Goal: Information Seeking & Learning: Check status

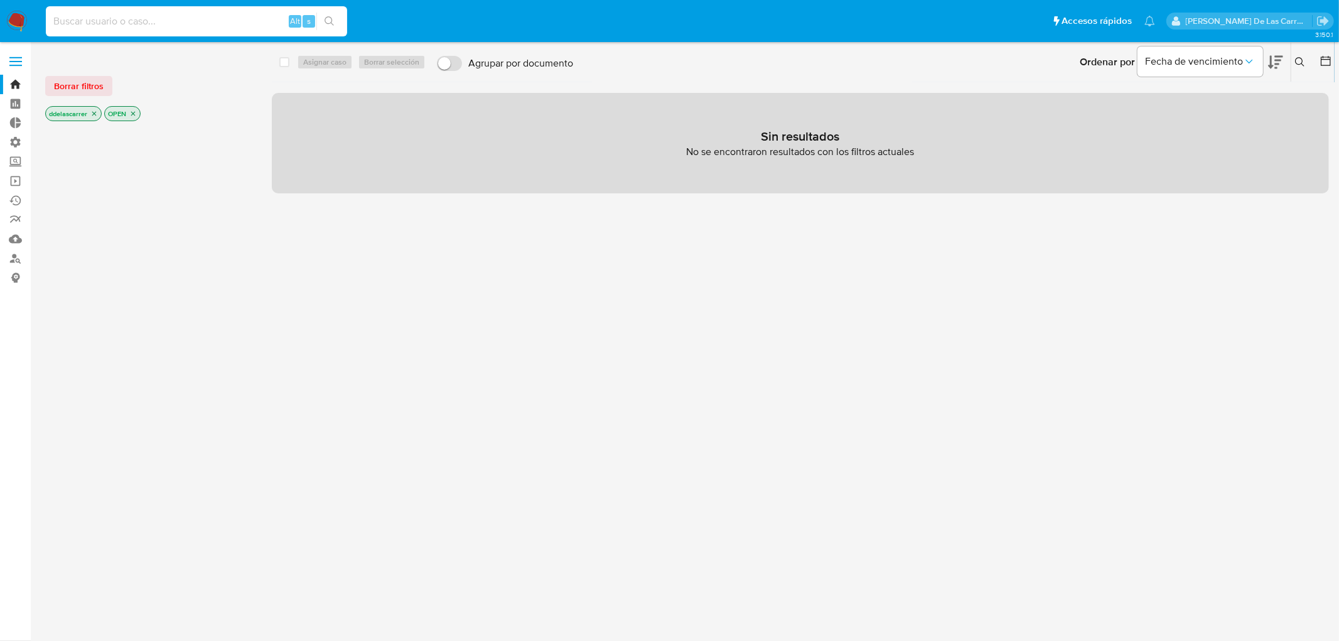
click at [239, 13] on input at bounding box center [196, 21] width 301 height 16
paste input "398111406"
type input "398111406"
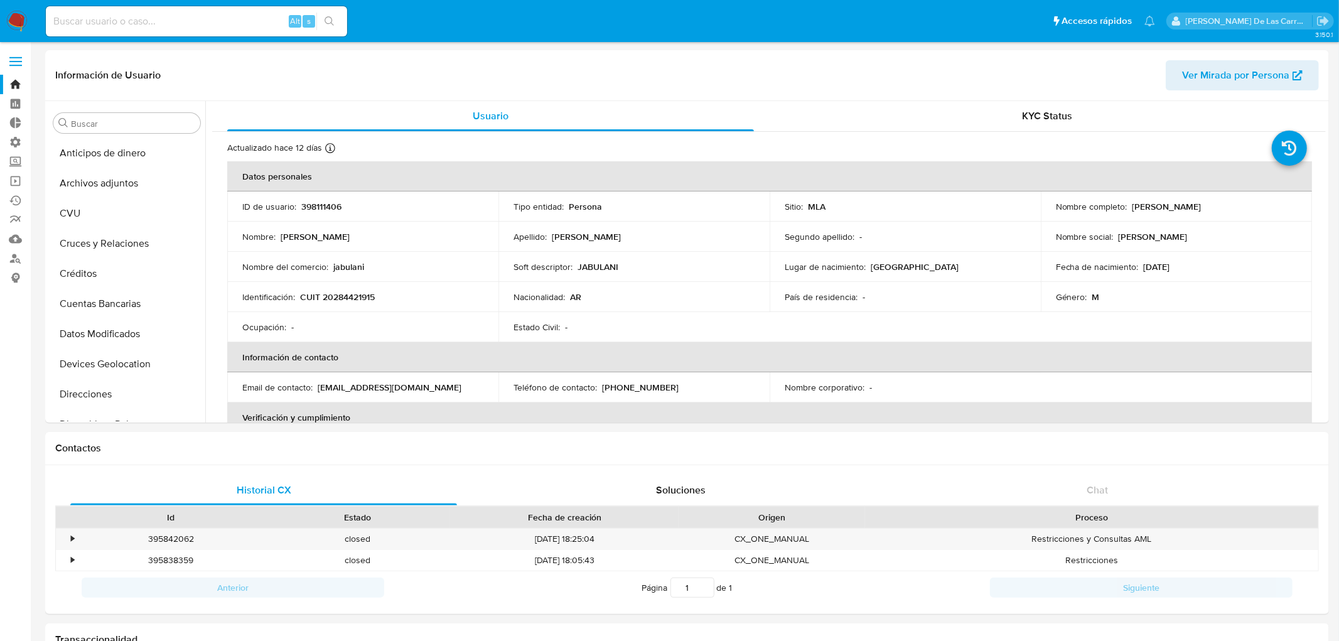
select select "10"
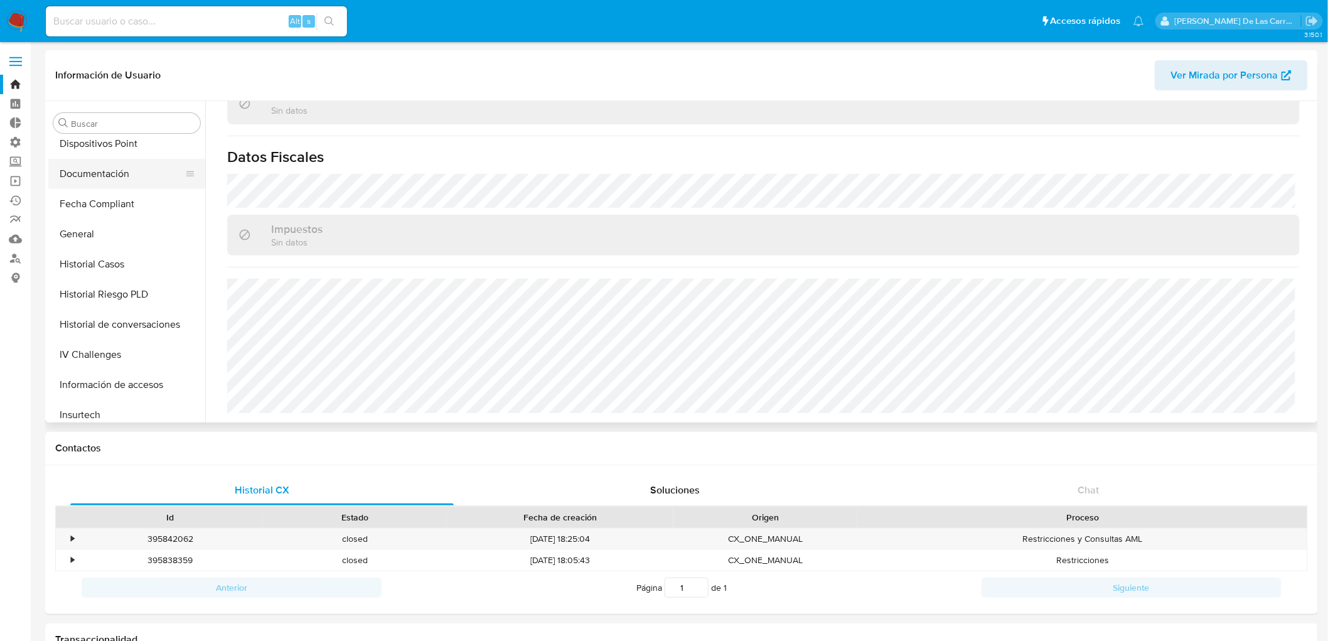
scroll to position [211, 0]
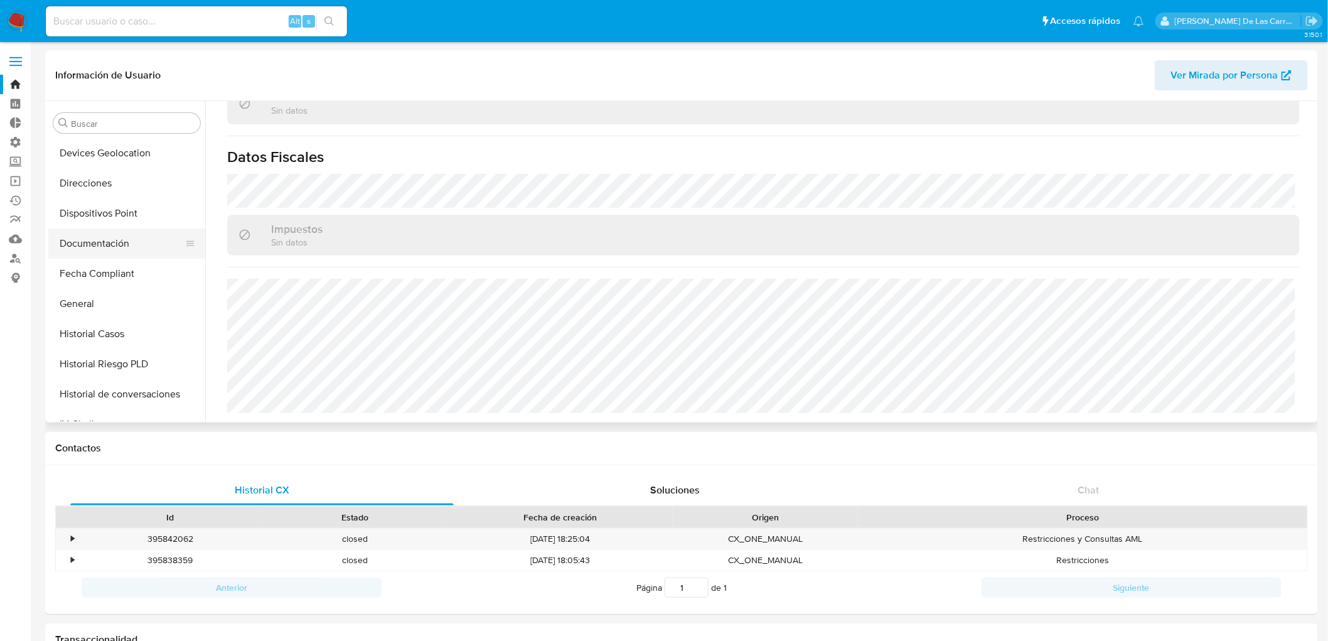
click at [91, 246] on button "Documentación" at bounding box center [121, 244] width 147 height 30
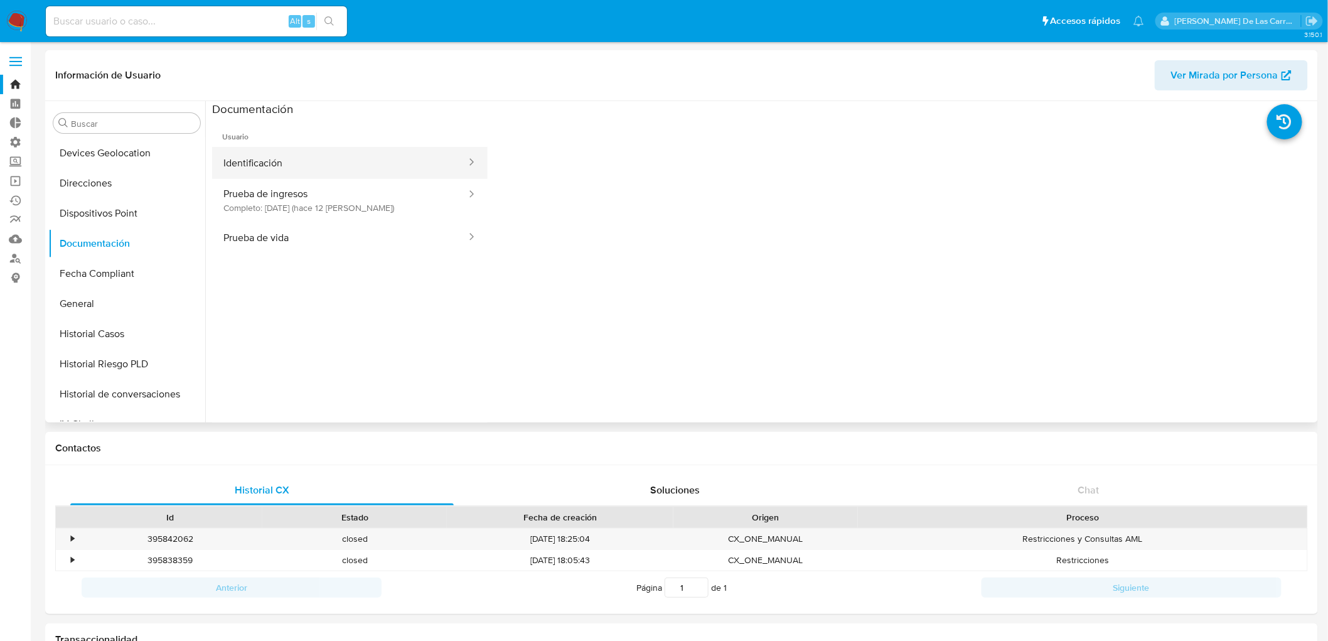
click at [309, 166] on button "Identificación" at bounding box center [340, 163] width 256 height 32
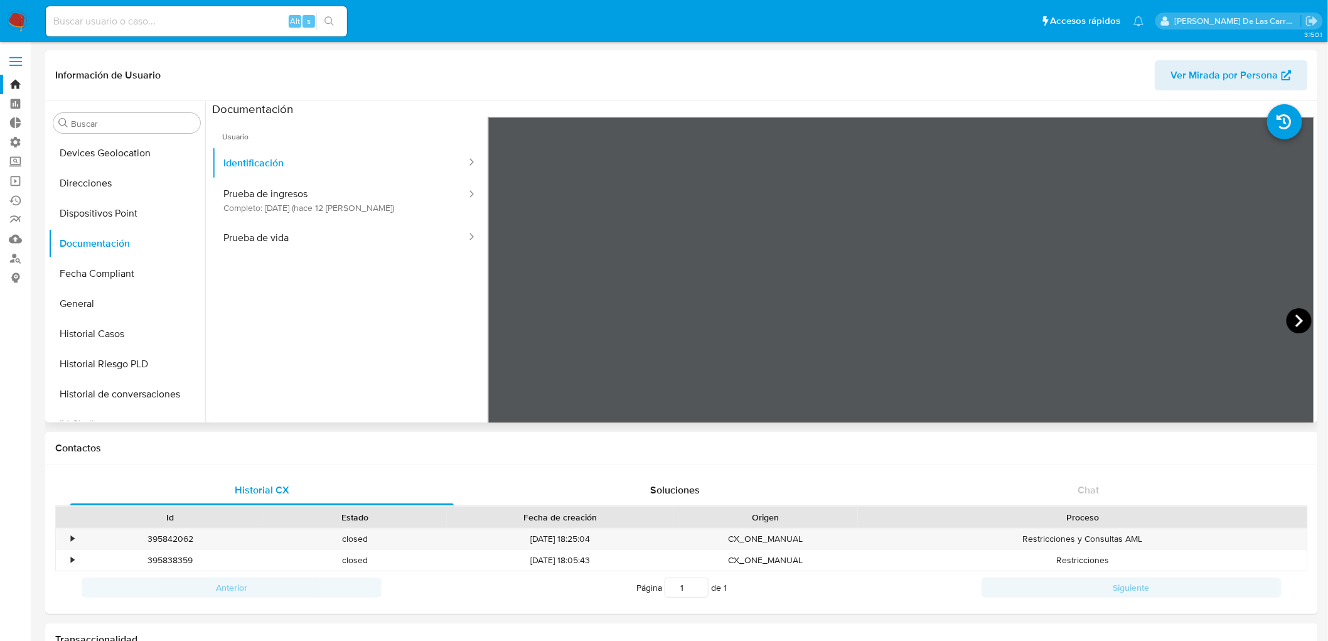
click at [1287, 320] on icon at bounding box center [1299, 320] width 25 height 25
click at [105, 13] on input at bounding box center [196, 21] width 301 height 16
paste input "399886886"
type input "399886886"
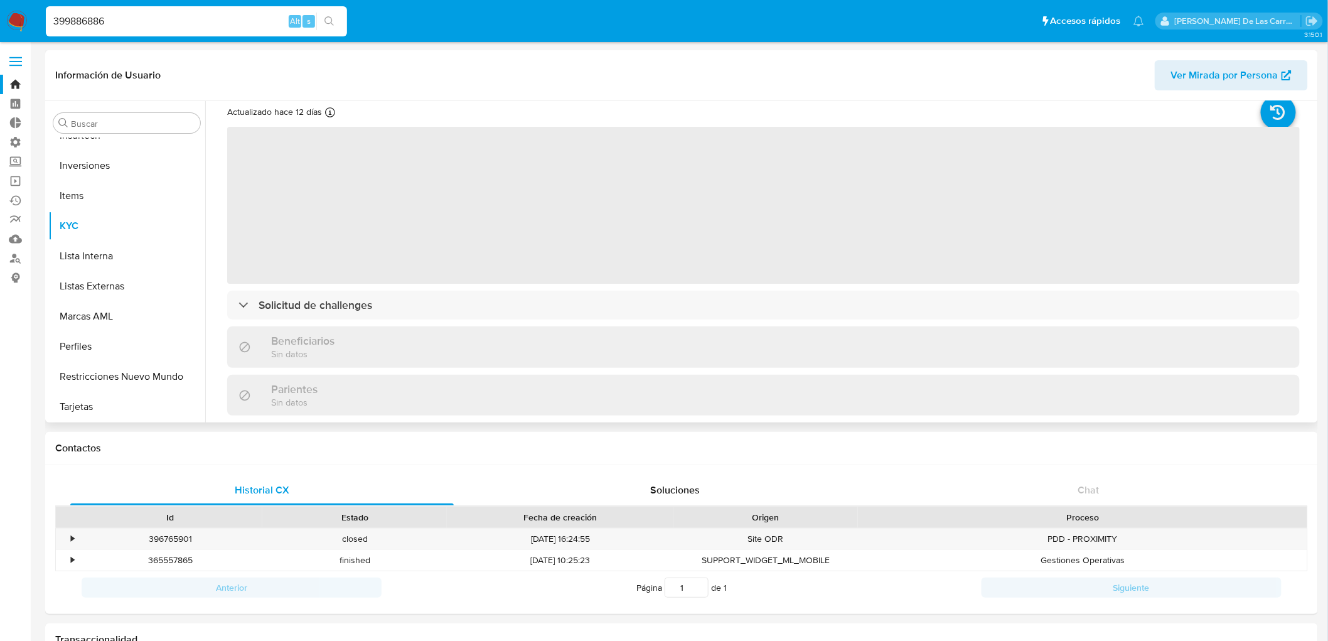
scroll to position [139, 0]
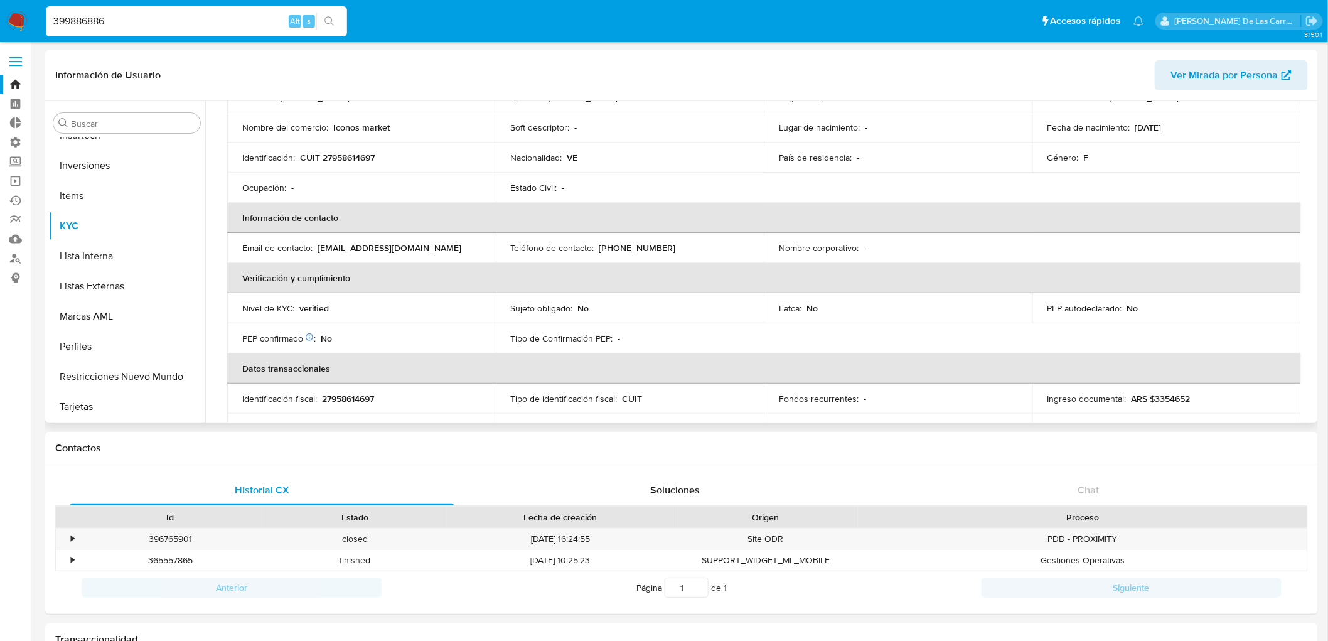
select select "10"
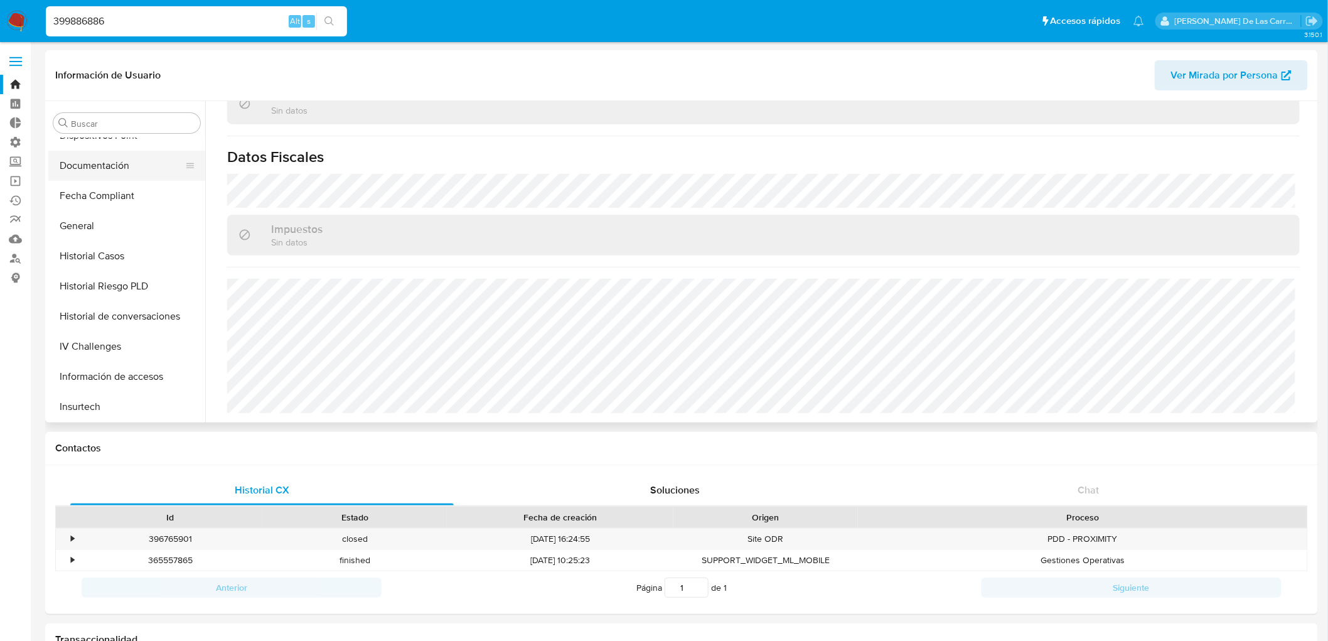
scroll to position [211, 0]
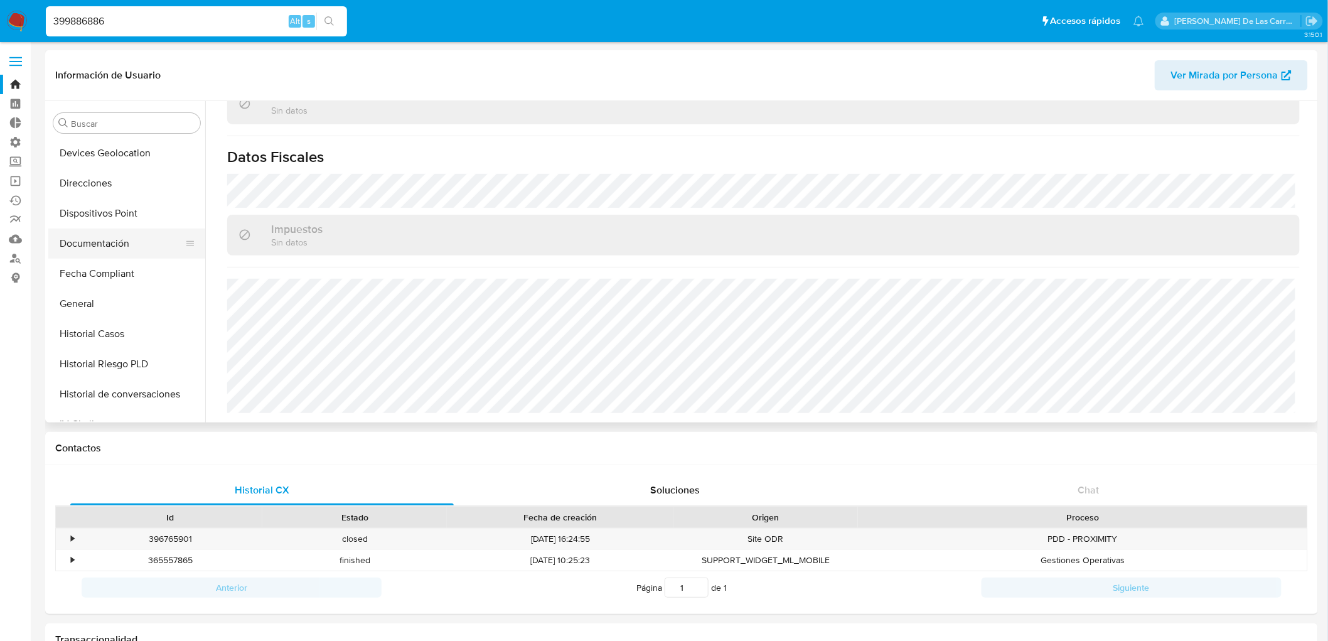
click at [100, 245] on button "Documentación" at bounding box center [121, 244] width 147 height 30
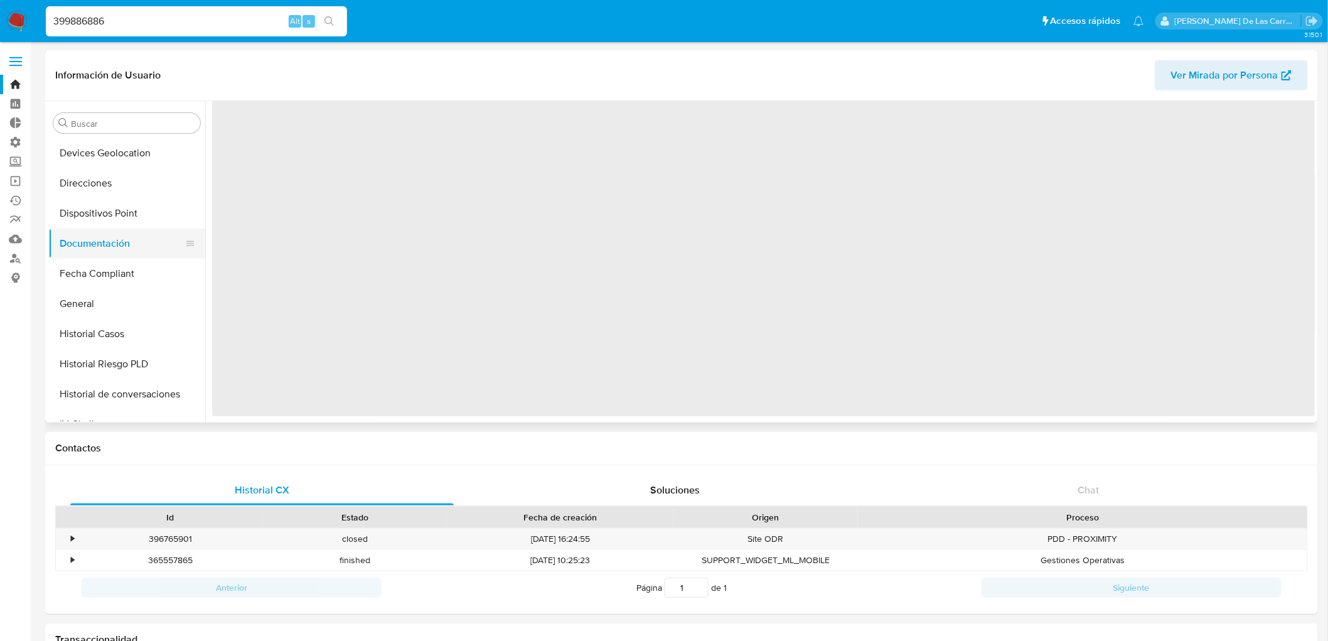
scroll to position [0, 0]
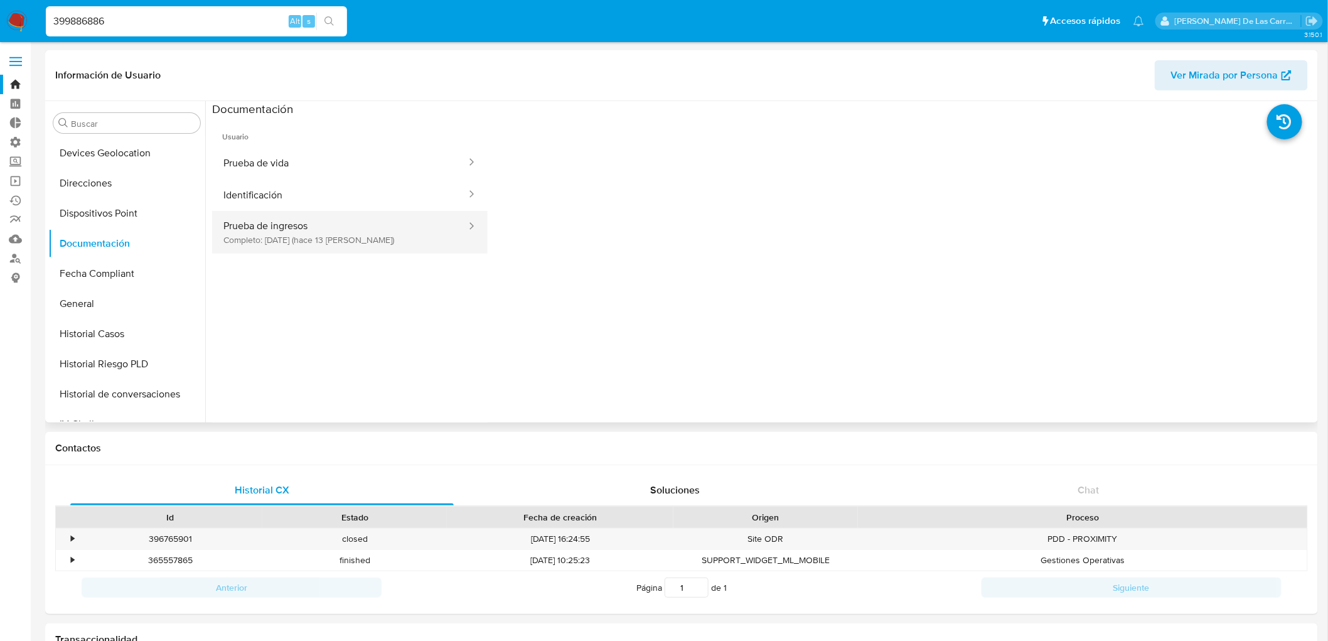
click at [319, 237] on button "Prueba de ingresos Completo: [DATE] (hace 13 [PERSON_NAME])" at bounding box center [340, 232] width 256 height 43
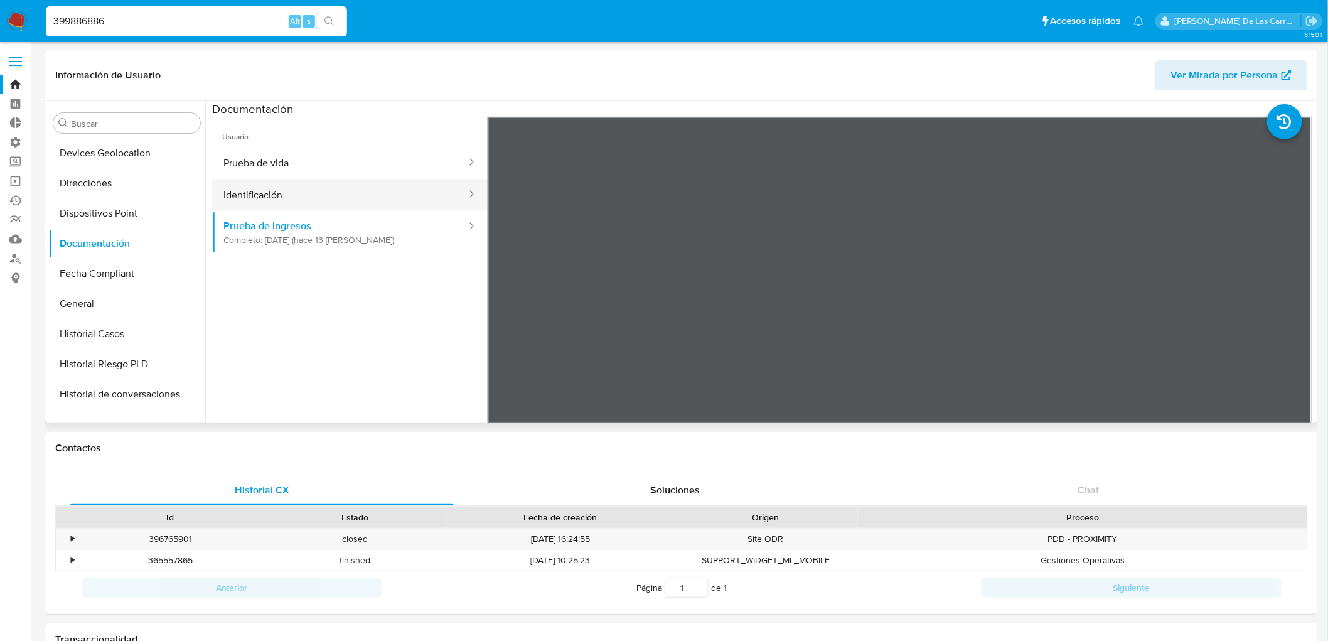
click at [255, 195] on button "Identificación" at bounding box center [340, 195] width 256 height 32
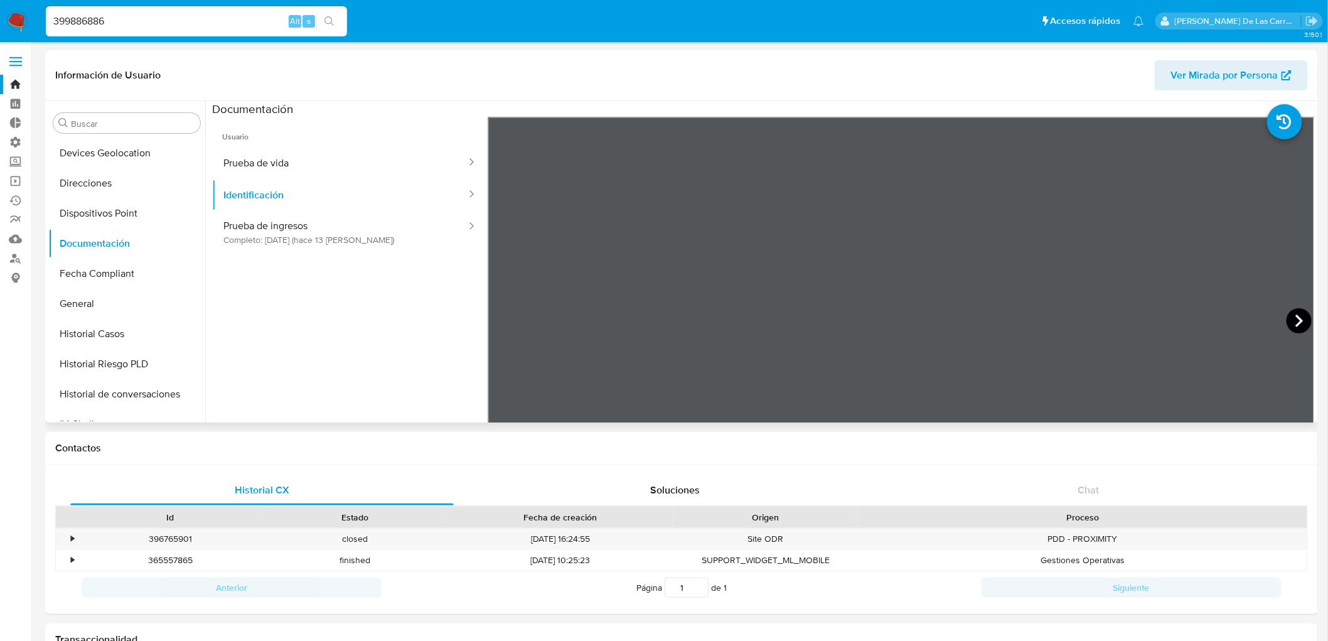
click at [1292, 321] on icon at bounding box center [1299, 320] width 25 height 25
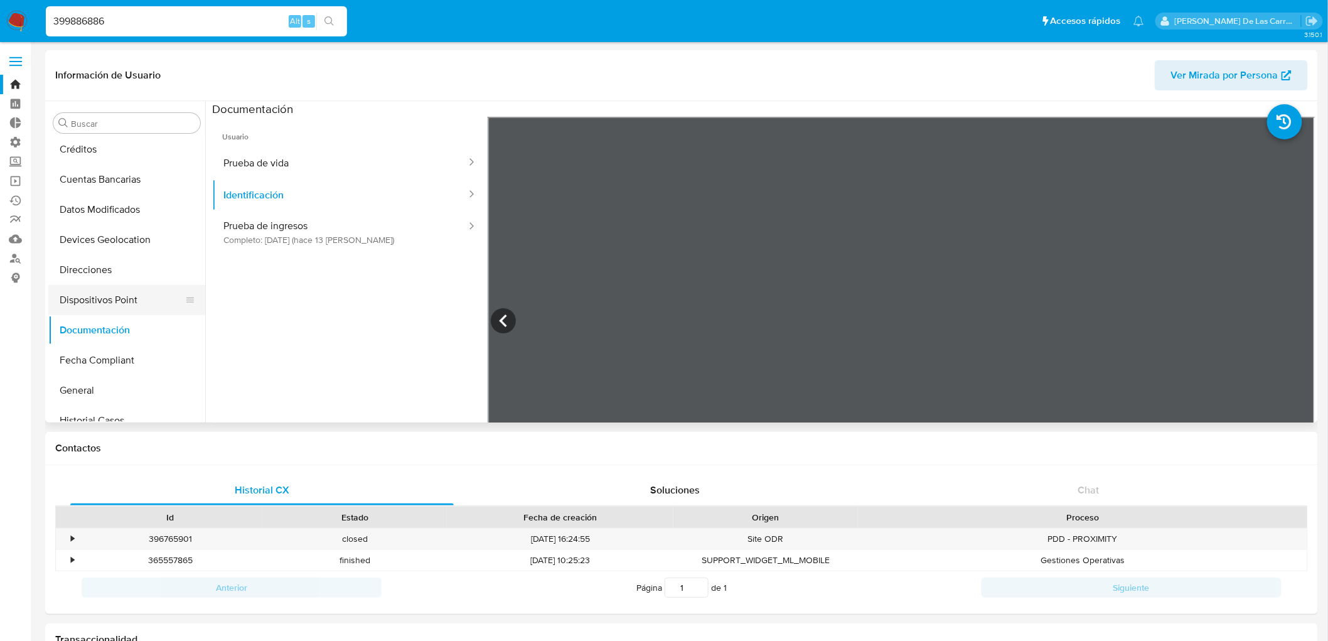
scroll to position [2, 0]
click at [100, 390] on button "Direcciones" at bounding box center [121, 392] width 147 height 30
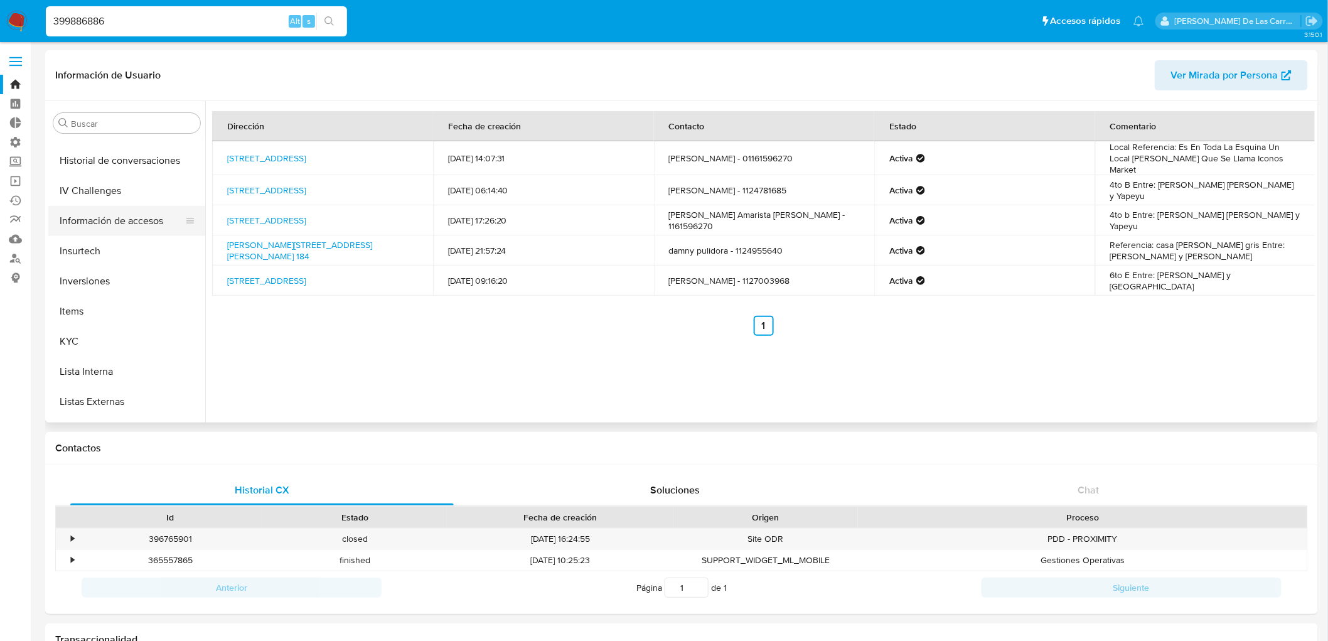
scroll to position [421, 0]
click at [107, 153] on button "Historial Riesgo PLD" at bounding box center [121, 154] width 147 height 30
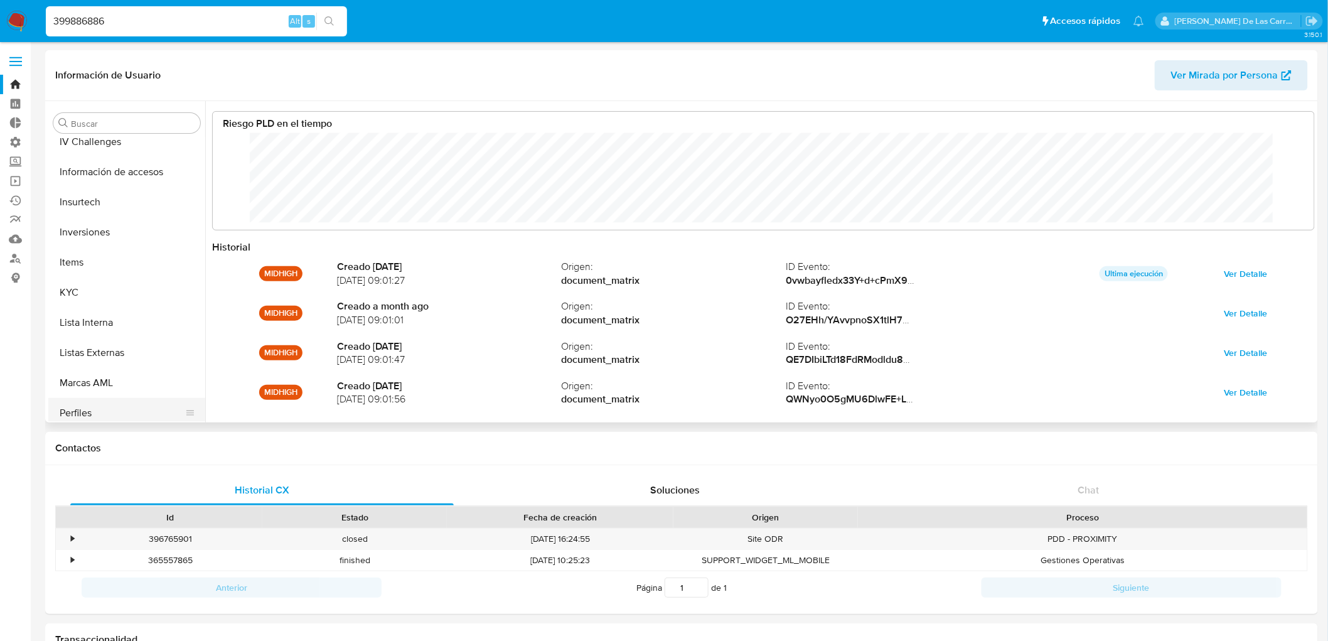
scroll to position [561, 0]
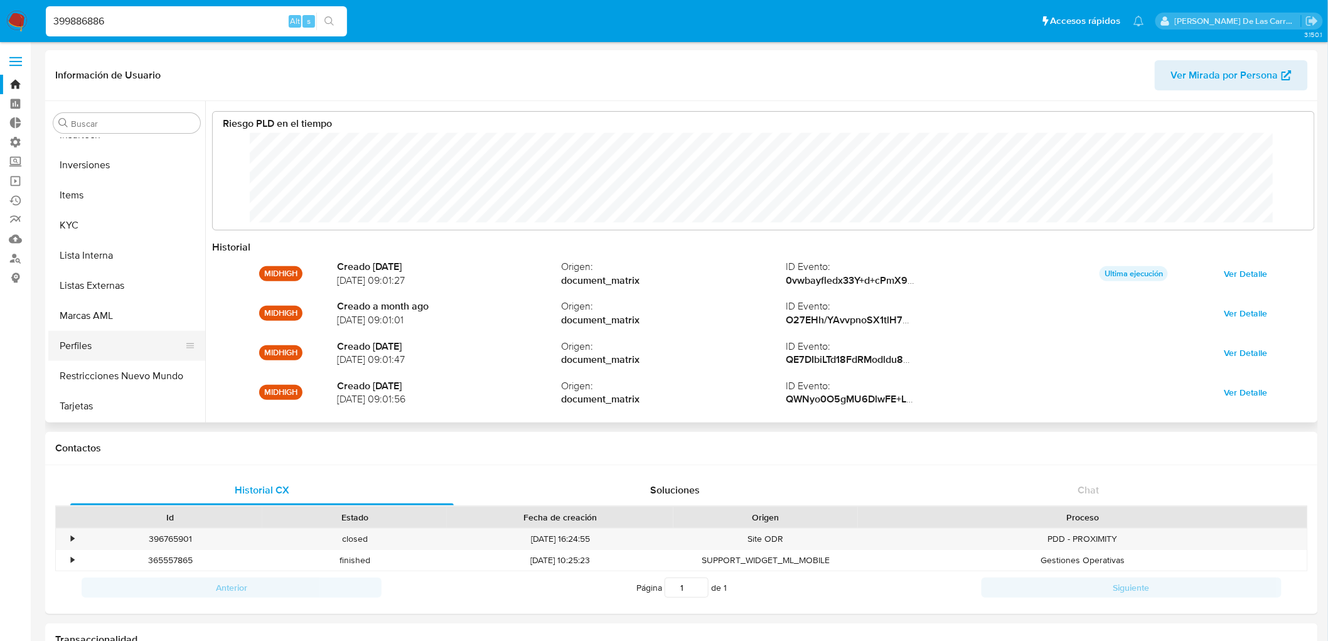
click at [80, 371] on button "Restricciones Nuevo Mundo" at bounding box center [126, 376] width 157 height 30
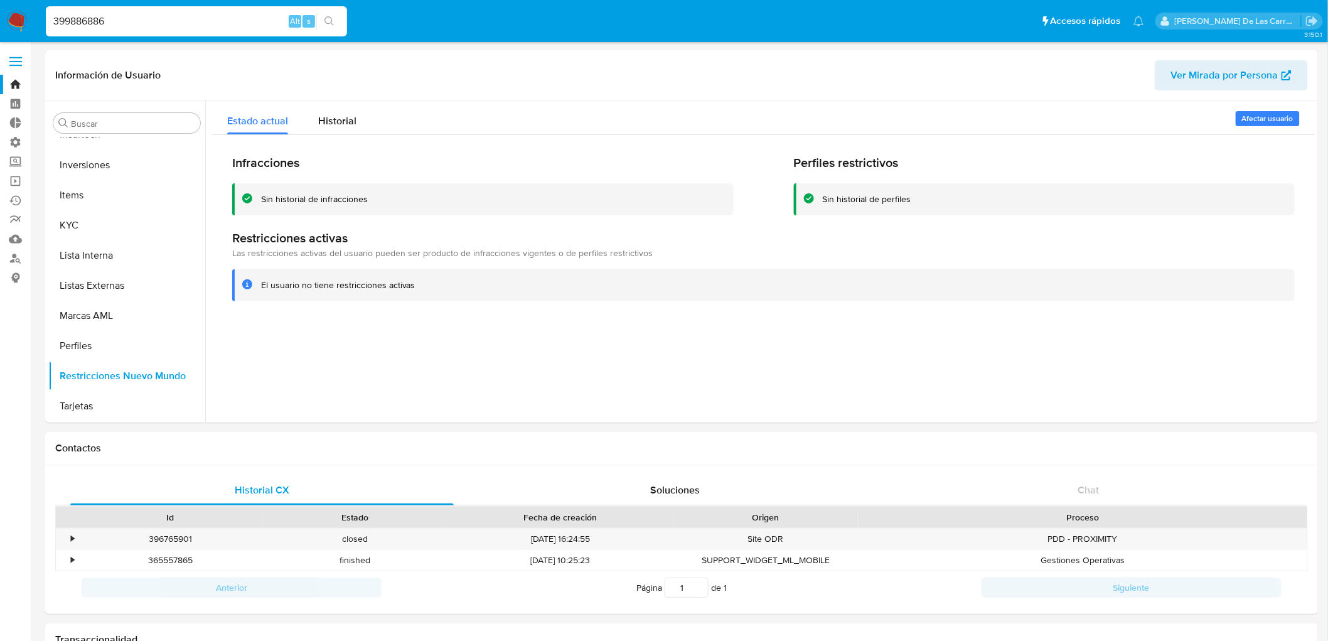
scroll to position [560, 0]
click at [340, 127] on span "Historial" at bounding box center [337, 121] width 38 height 14
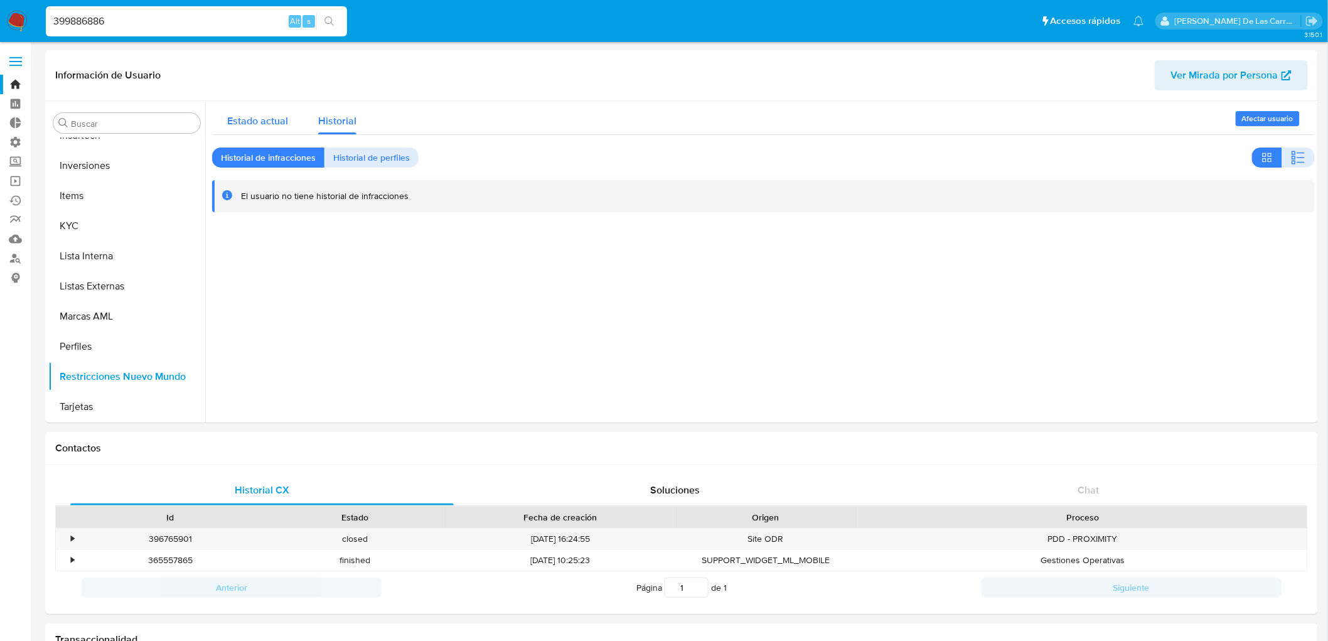
click at [267, 109] on div "Estado actual" at bounding box center [257, 117] width 61 height 33
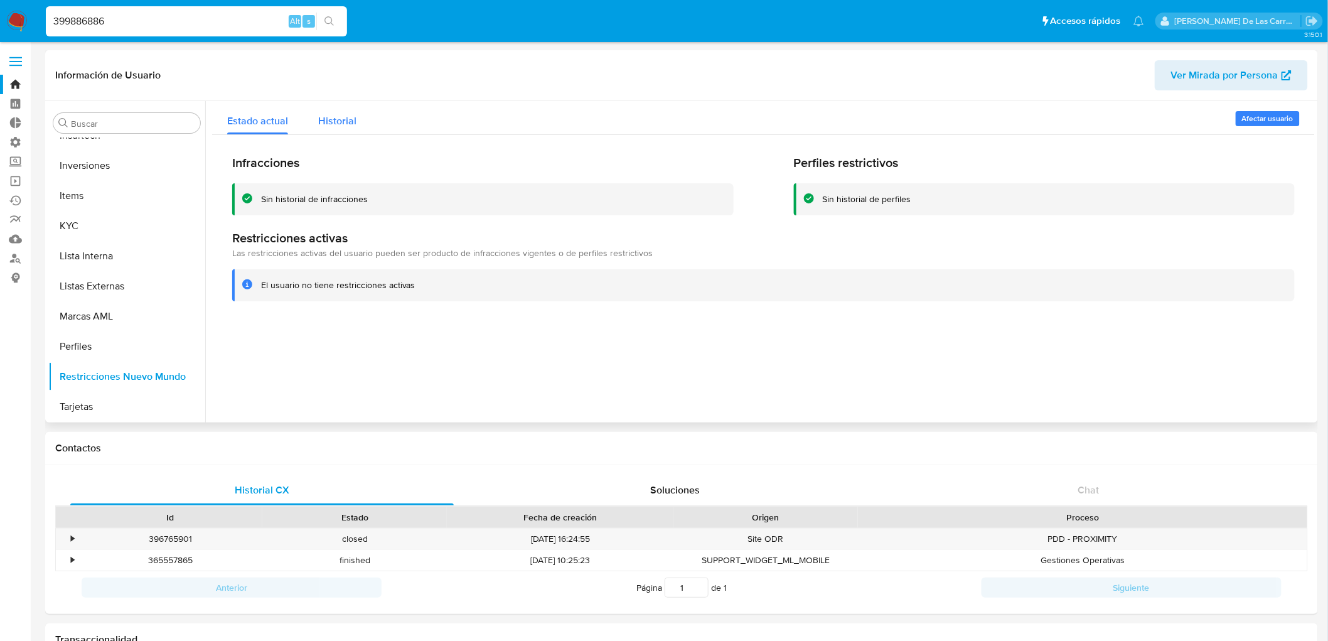
click at [338, 117] on span "Historial" at bounding box center [337, 121] width 38 height 14
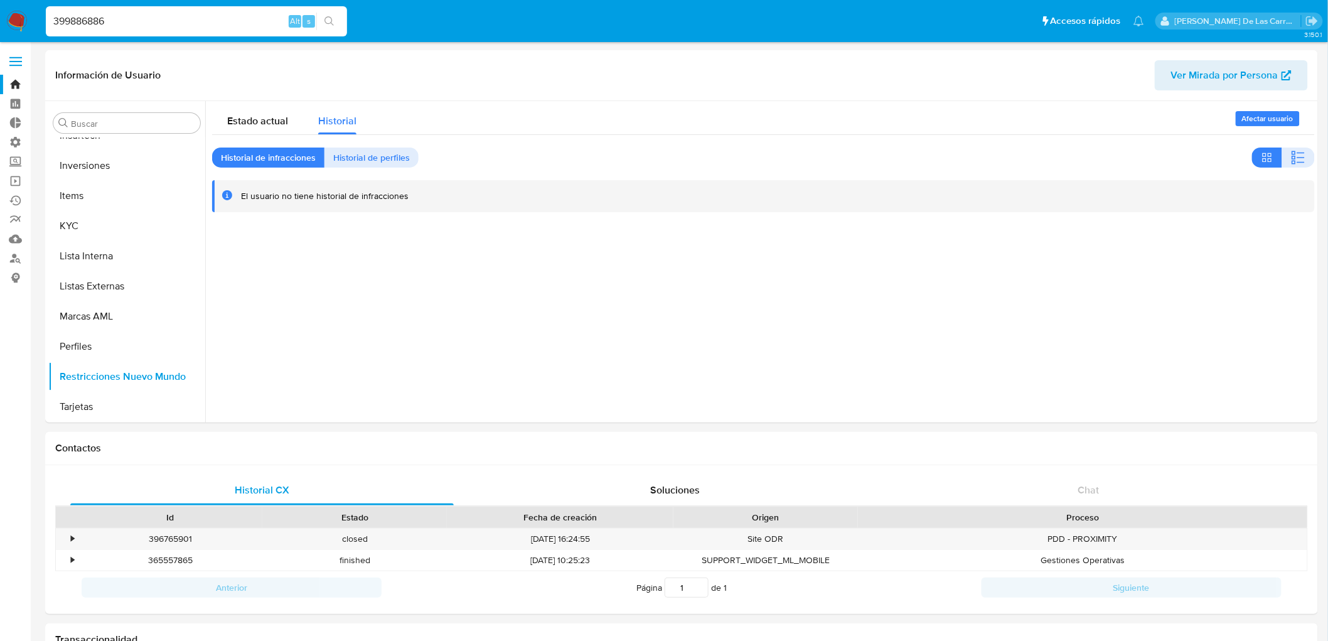
drag, startPoint x: 126, startPoint y: 15, endPoint x: 21, endPoint y: 46, distance: 109.4
click at [1, 21] on nav "Pausado Ver notificaciones 399886886 Alt s Accesos rápidos Presiona las siguien…" at bounding box center [664, 21] width 1328 height 42
paste input "412084204"
type input "412084204"
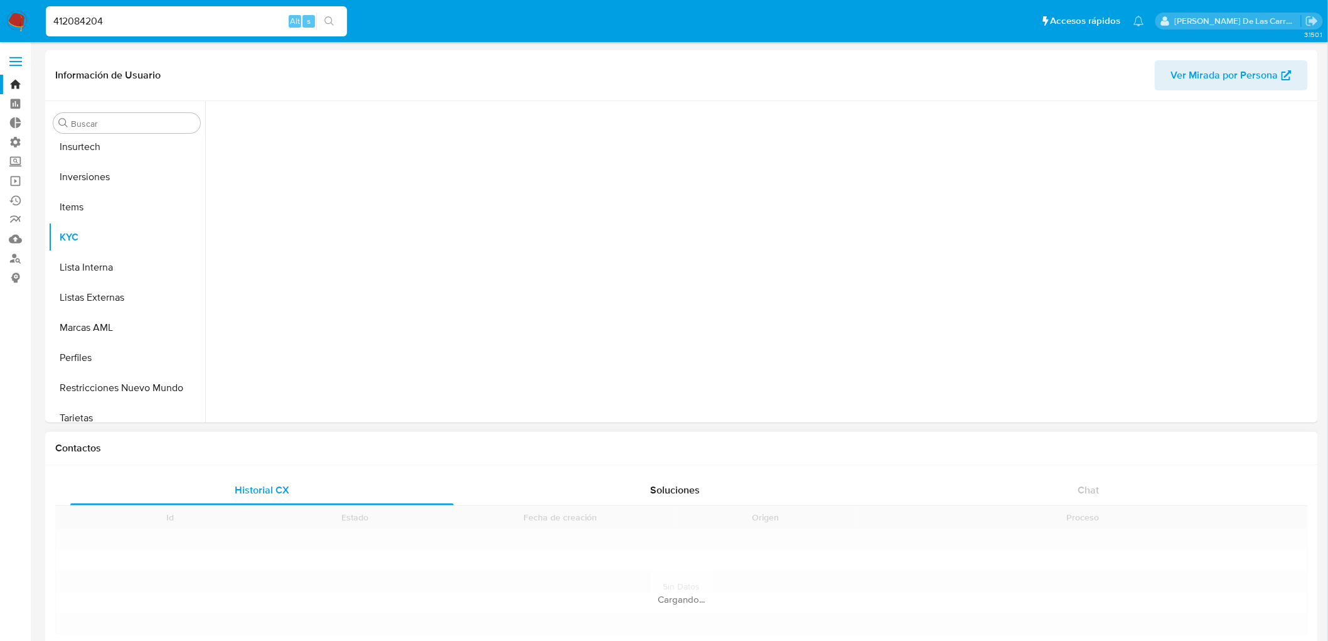
scroll to position [560, 0]
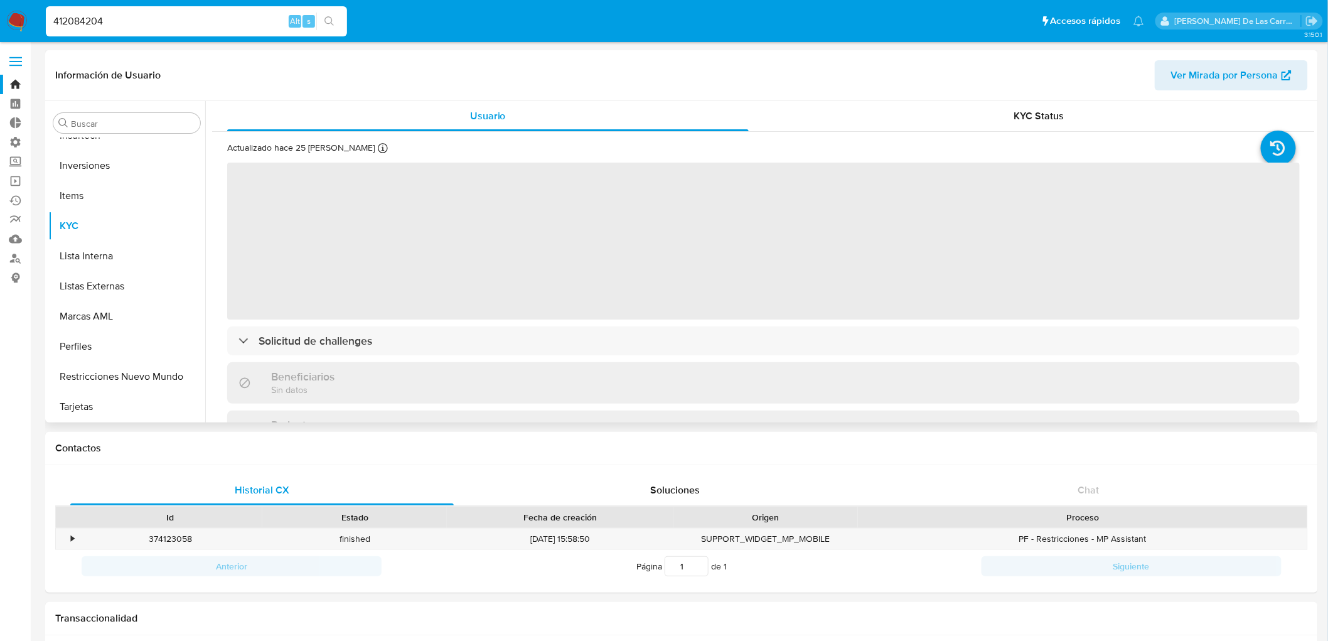
select select "10"
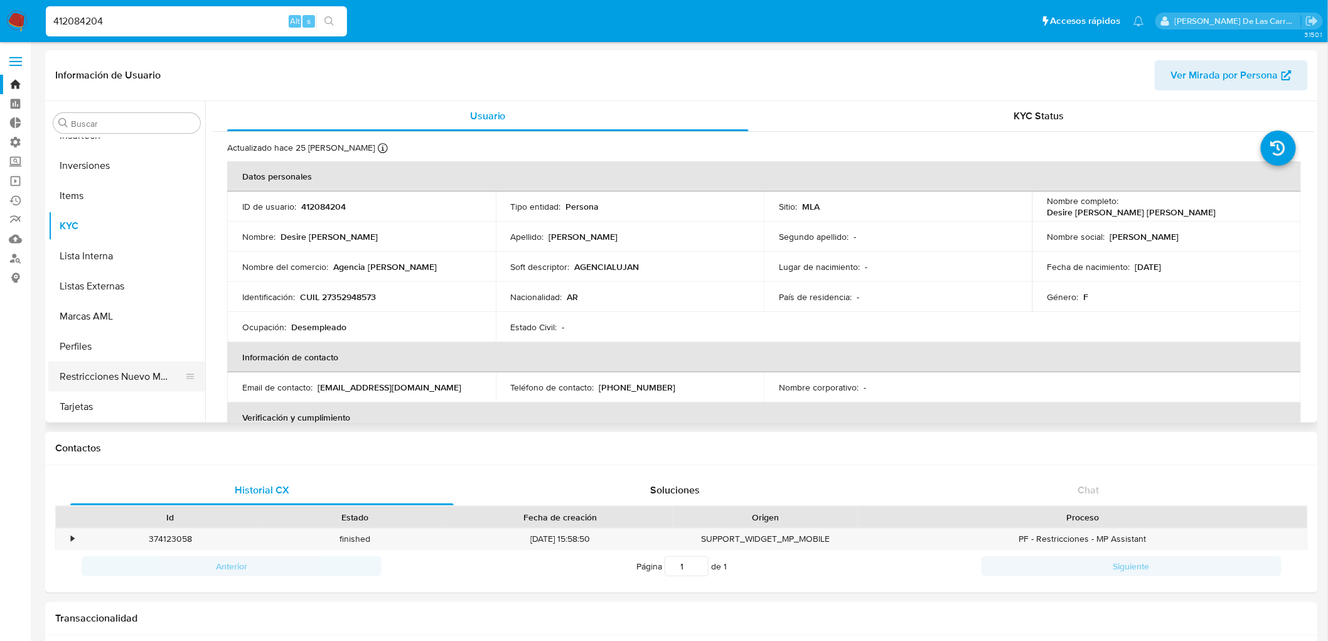
click at [104, 385] on button "Restricciones Nuevo Mundo" at bounding box center [121, 377] width 147 height 30
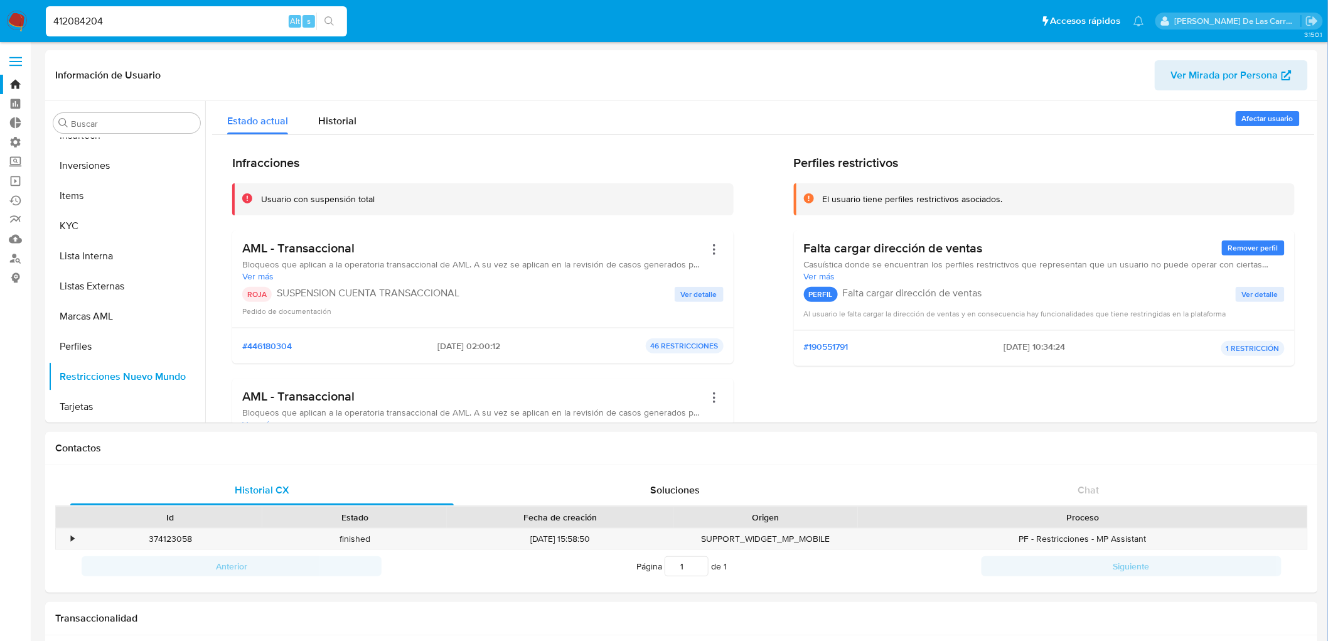
drag, startPoint x: 110, startPoint y: 28, endPoint x: 1, endPoint y: 20, distance: 110.1
click at [0, 21] on nav "Pausado Ver notificaciones 412084204 Alt s Accesos rápidos Presiona las siguien…" at bounding box center [664, 21] width 1328 height 42
paste input "50879219"
type input "50879219"
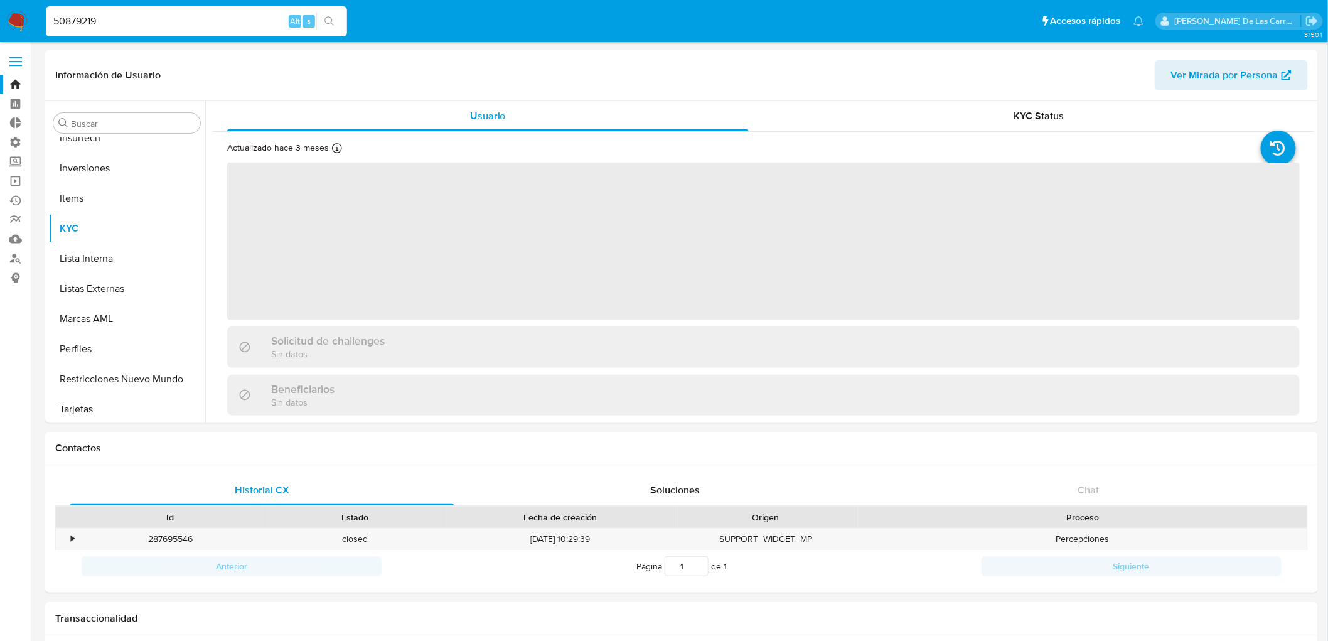
scroll to position [590, 0]
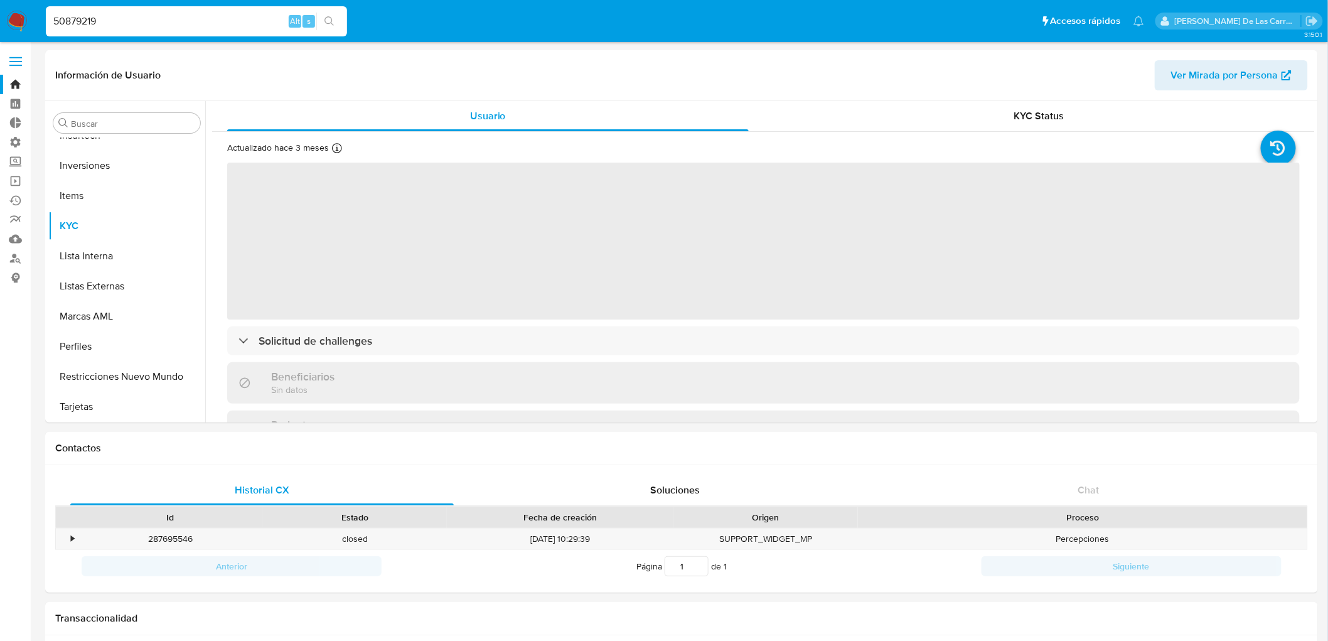
select select "10"
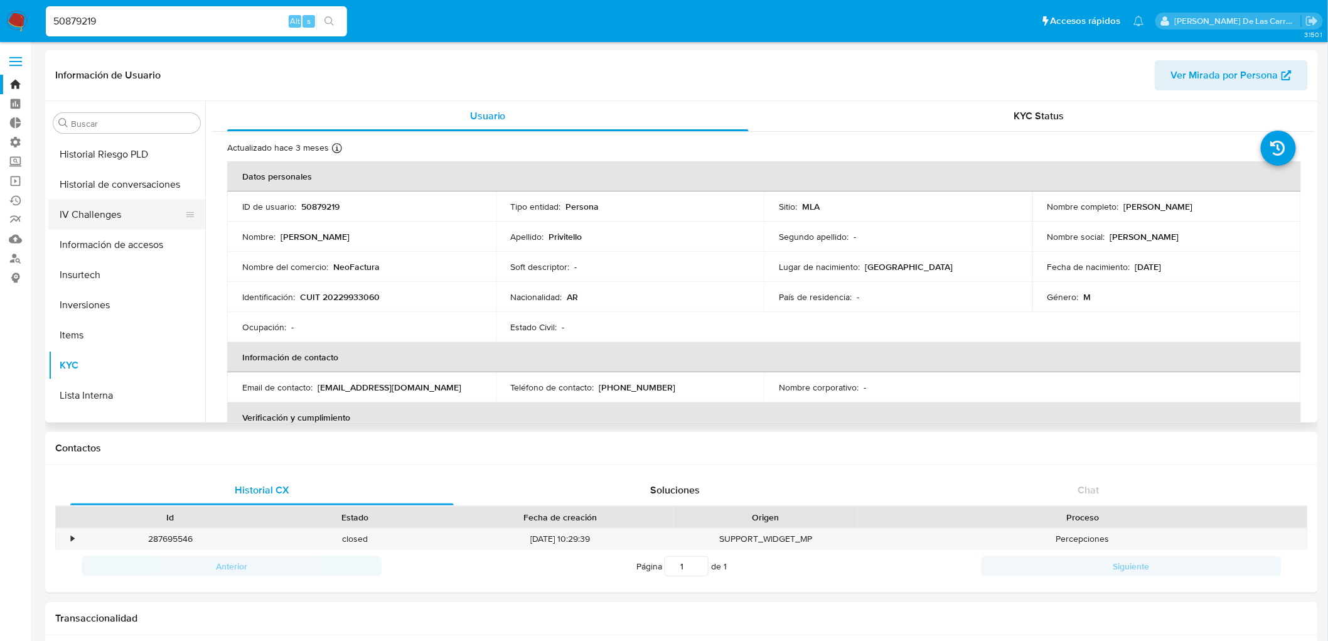
scroll to position [381, 0]
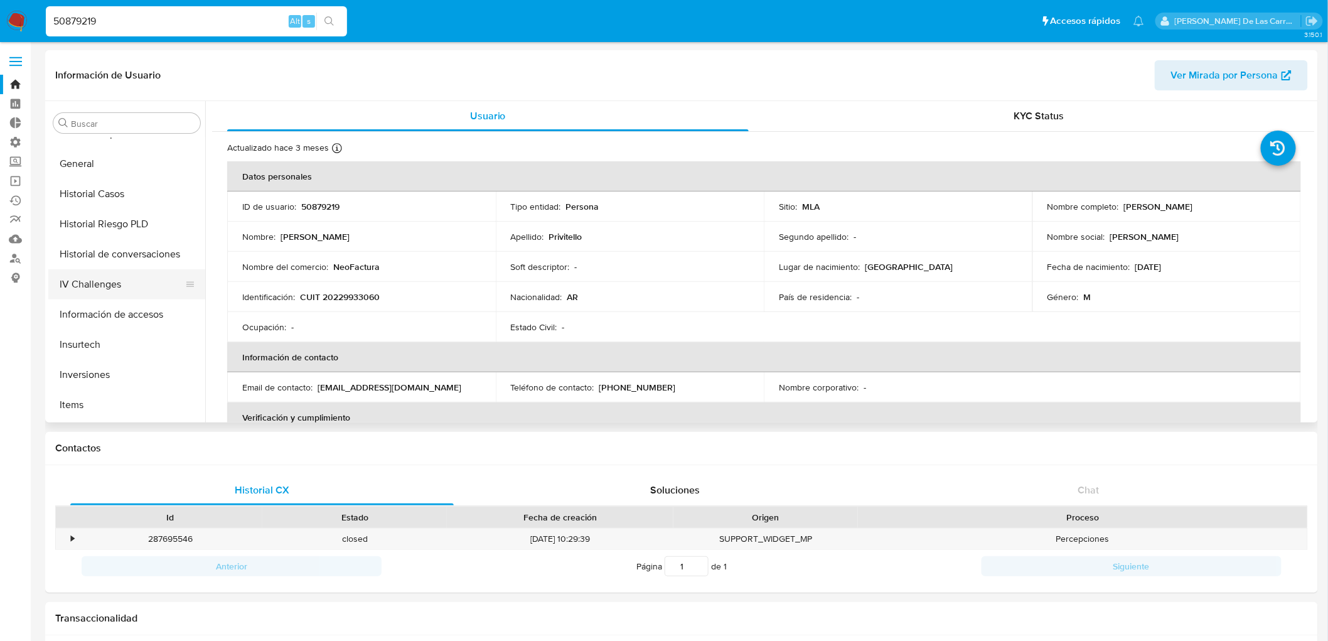
click at [91, 218] on button "Historial Riesgo PLD" at bounding box center [126, 224] width 157 height 30
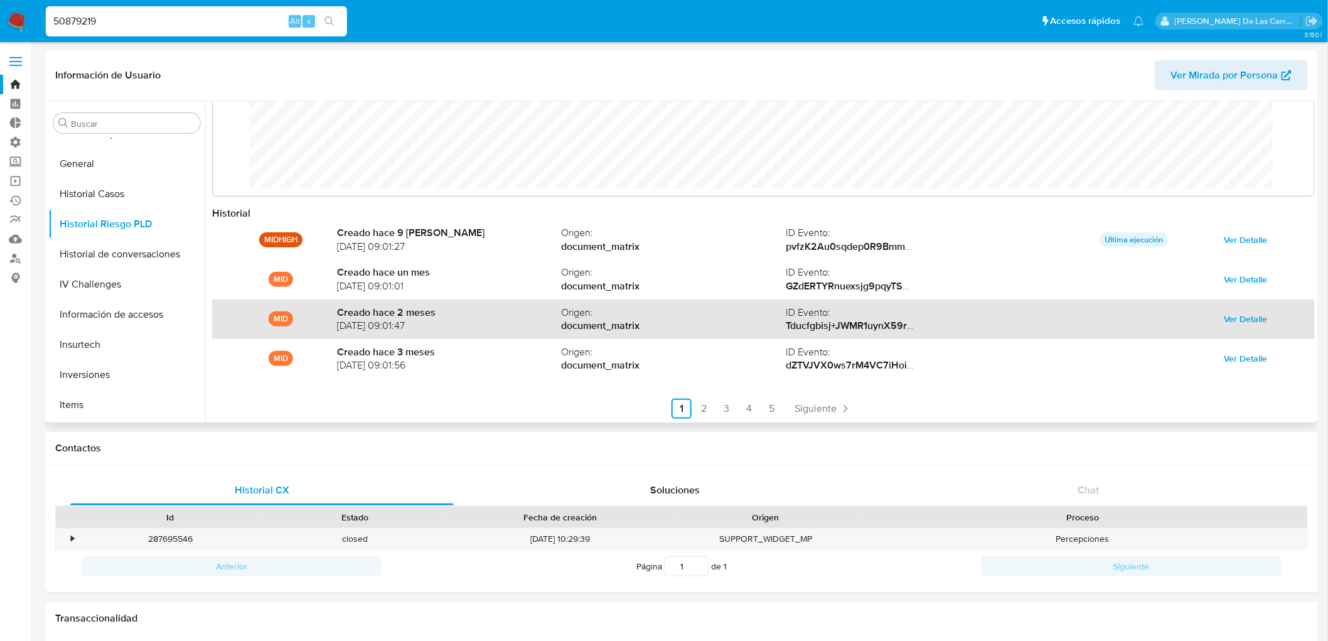
scroll to position [66, 0]
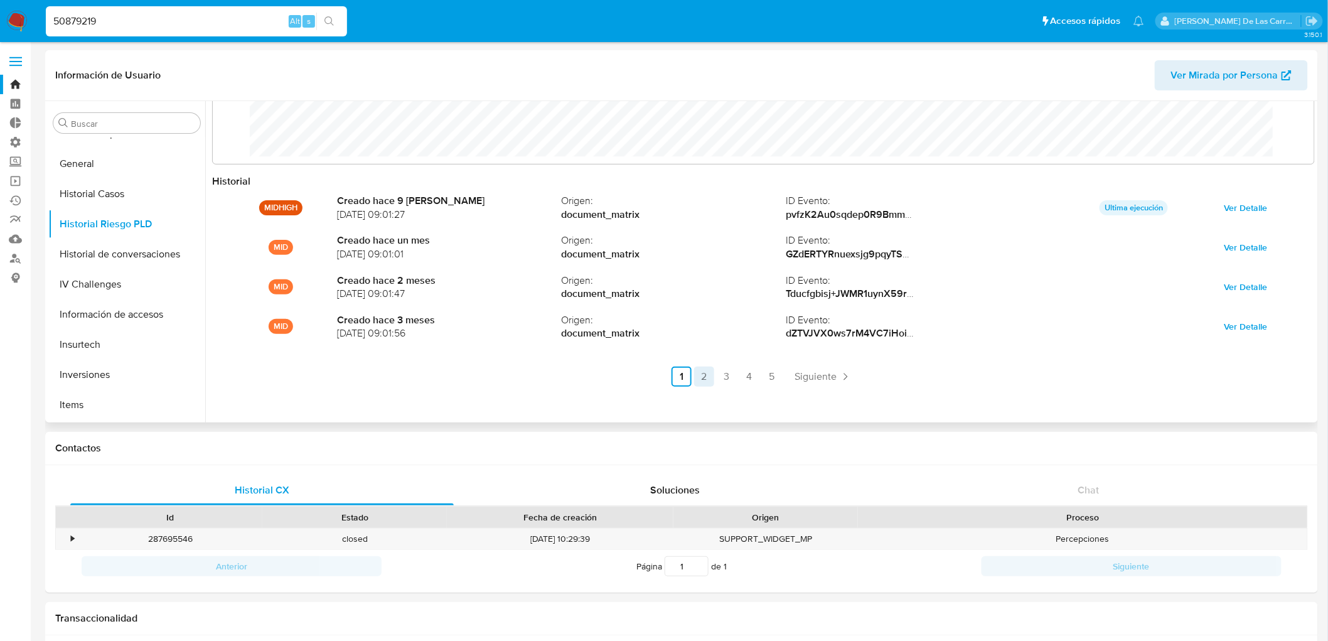
click at [704, 375] on link "2" at bounding box center [704, 377] width 20 height 20
click at [751, 372] on link "3" at bounding box center [761, 377] width 20 height 20
click at [782, 379] on link "4" at bounding box center [783, 377] width 20 height 20
click at [798, 378] on link "5" at bounding box center [806, 377] width 20 height 20
click at [743, 377] on link "1" at bounding box center [752, 377] width 20 height 20
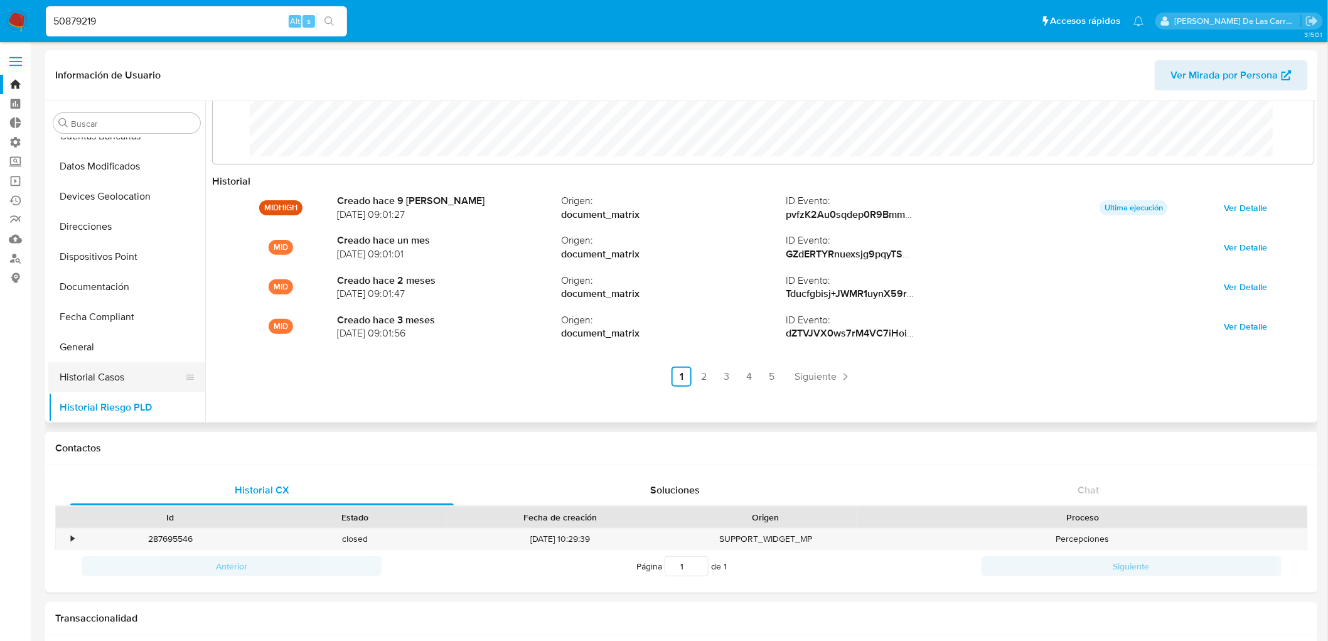
scroll to position [278, 0]
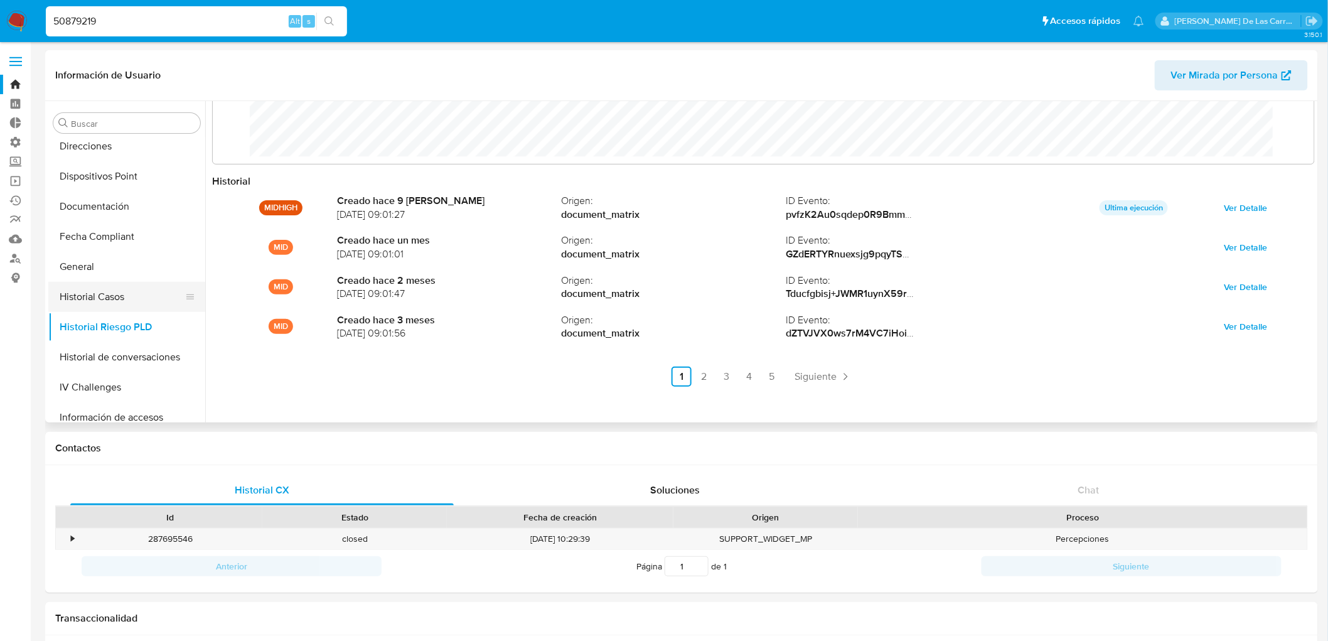
click at [110, 303] on button "Historial Casos" at bounding box center [121, 297] width 147 height 30
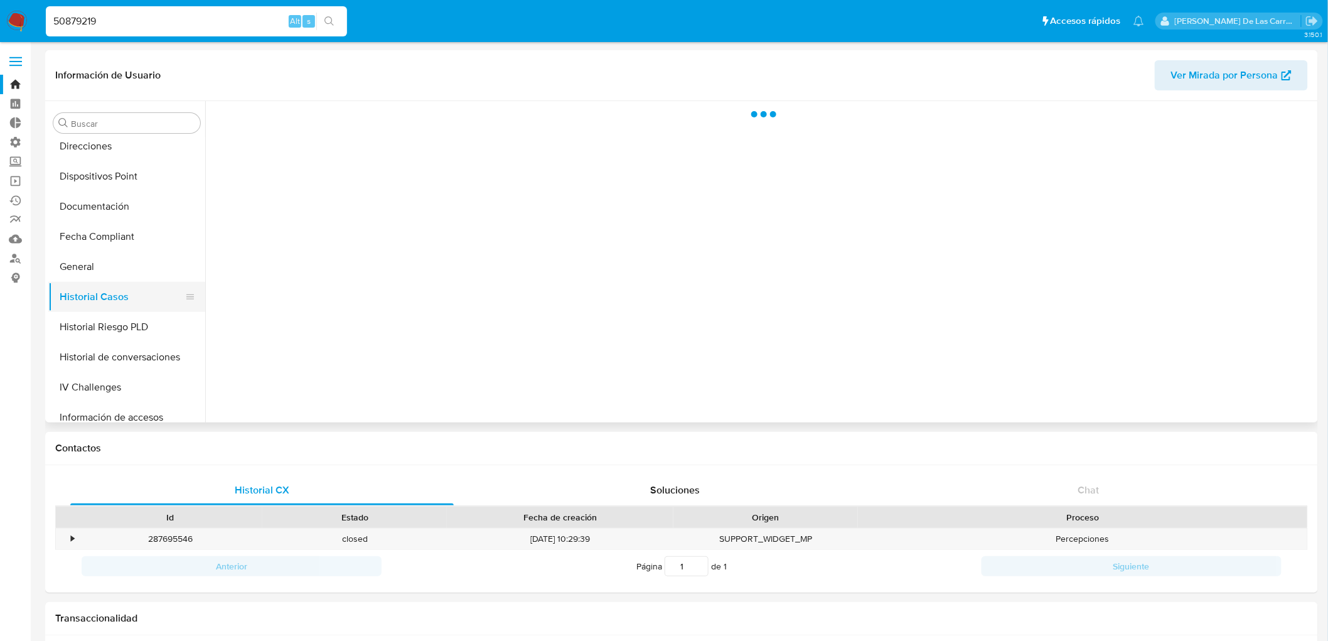
scroll to position [0, 0]
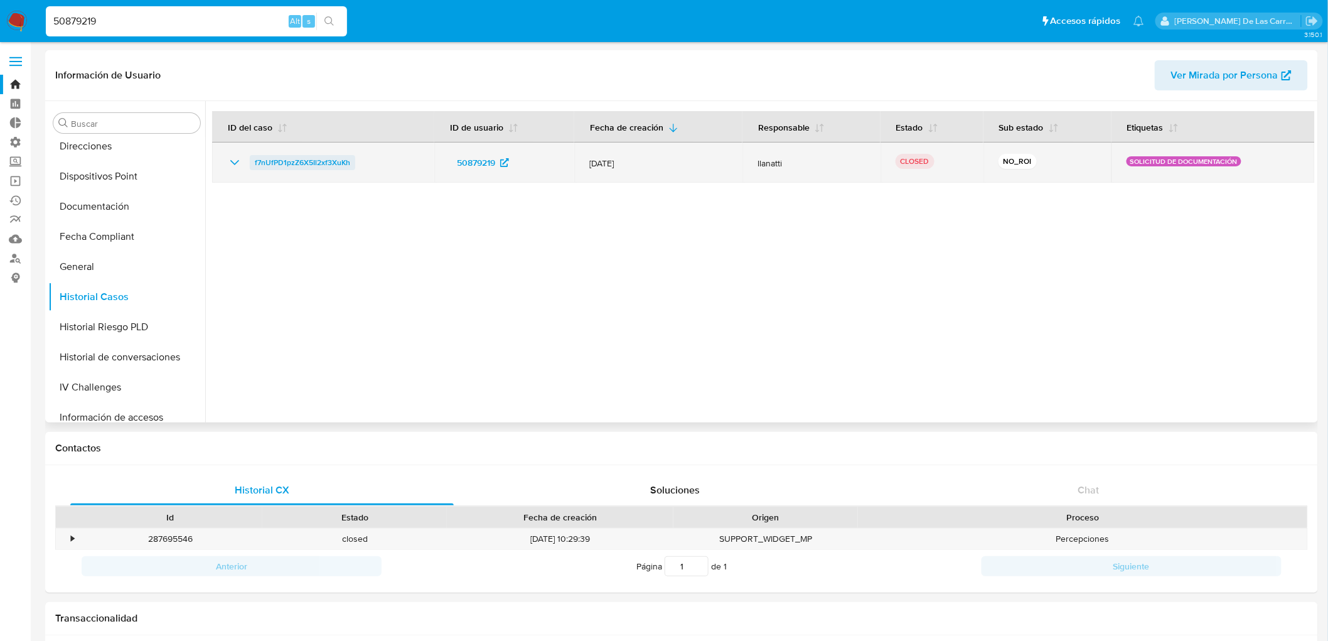
click at [319, 163] on span "f7nUfPD1pzZ6X5Il2xf3XuKh" at bounding box center [302, 162] width 95 height 15
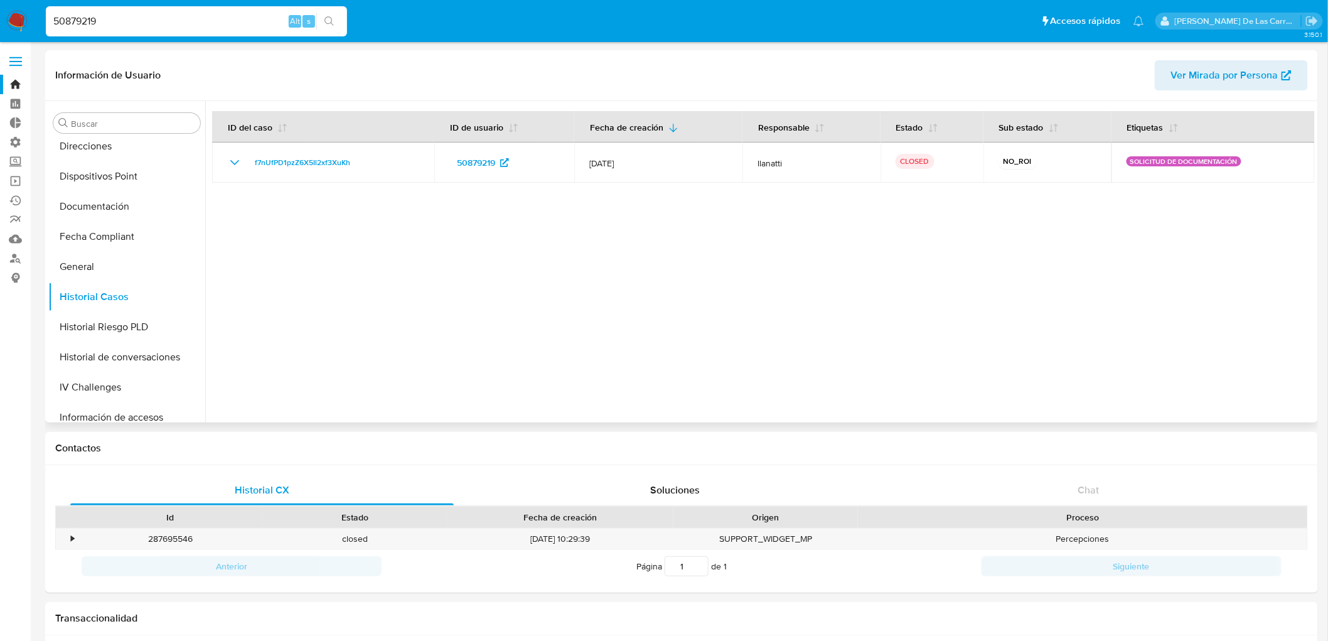
click at [923, 304] on div at bounding box center [760, 261] width 1110 height 321
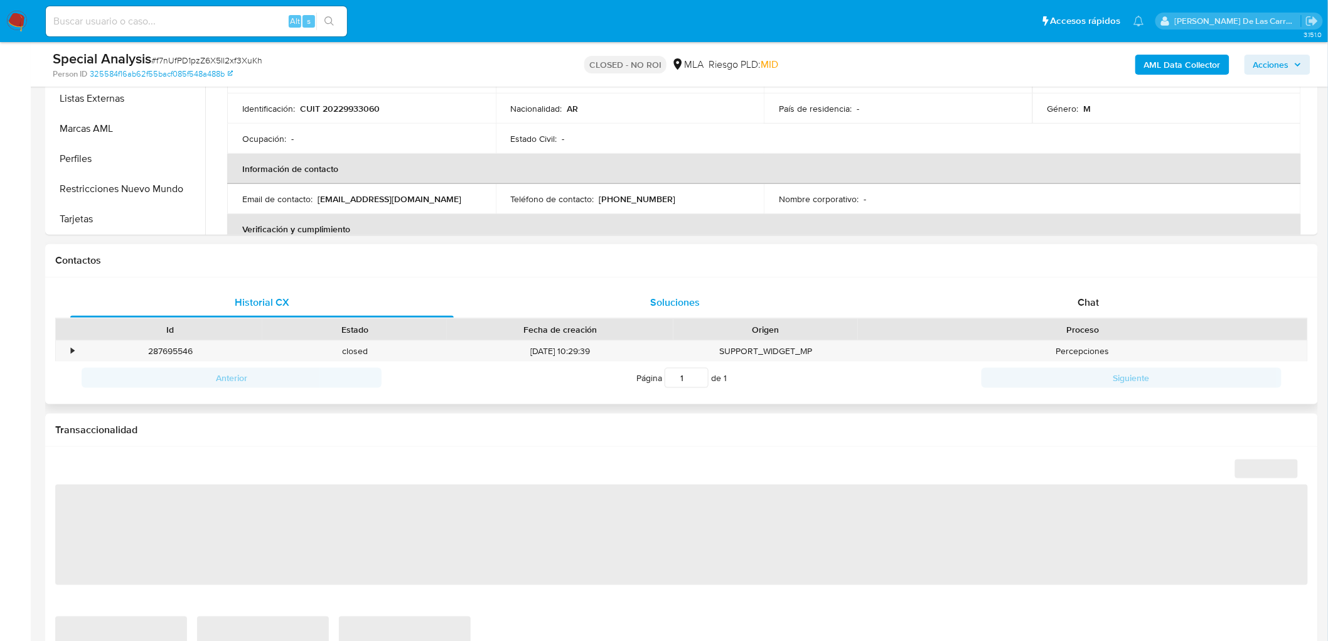
scroll to position [418, 0]
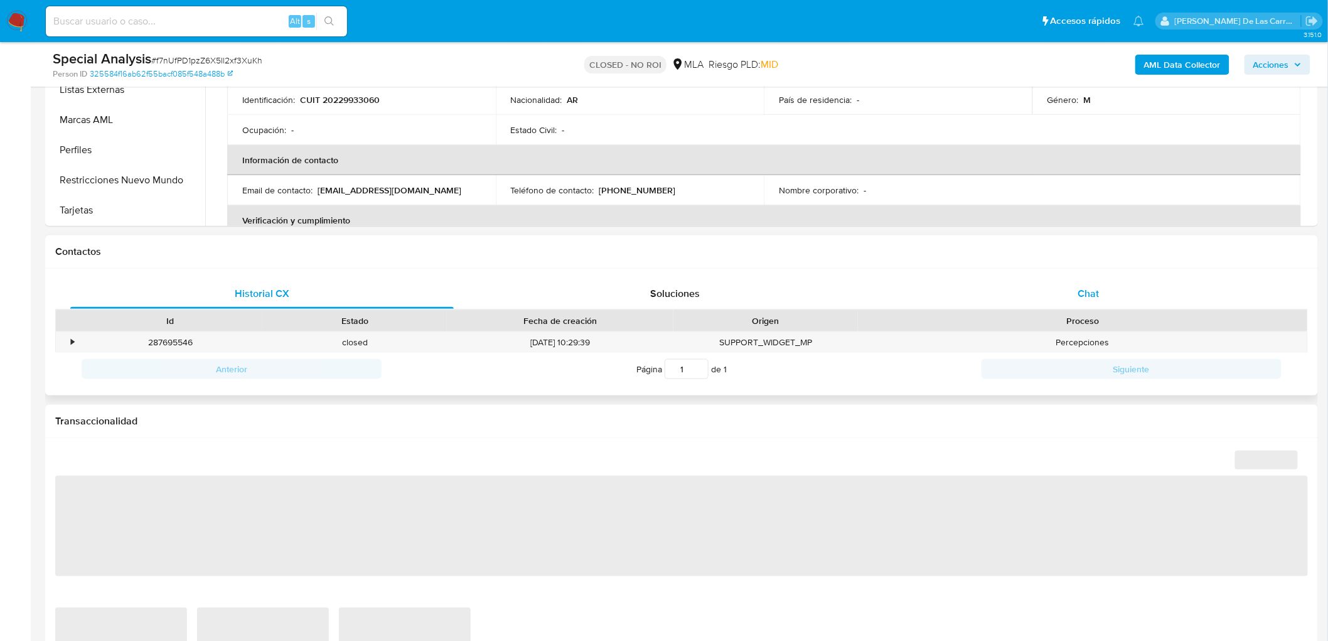
select select "10"
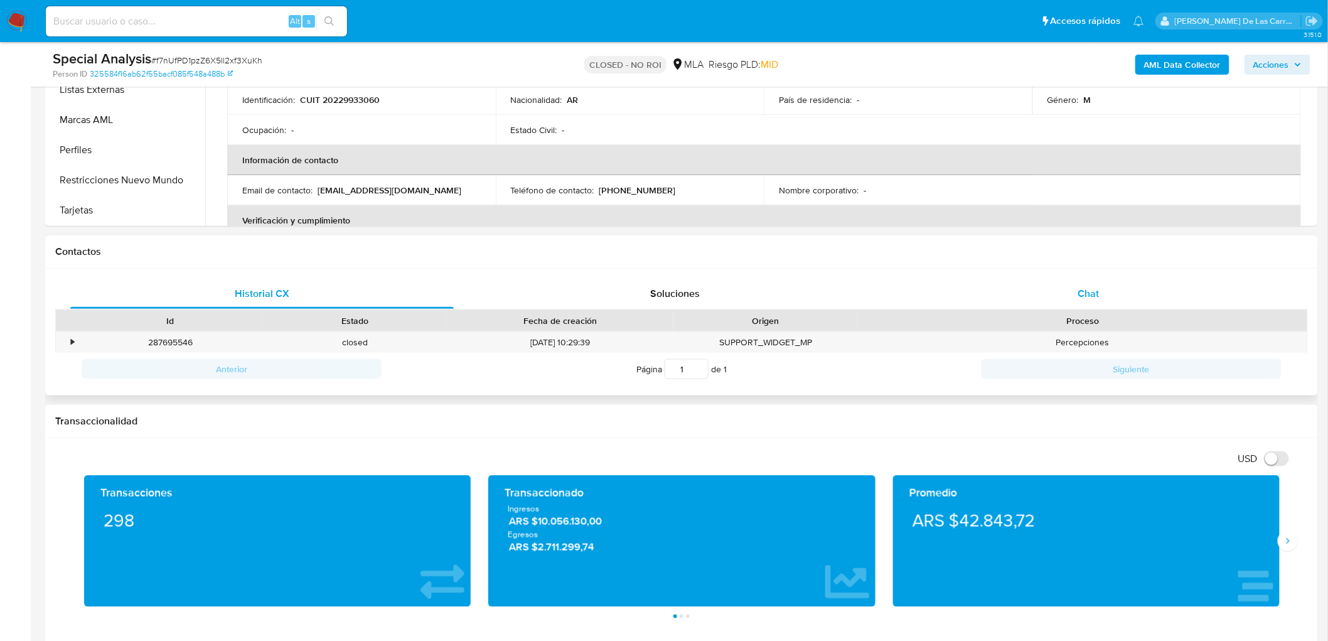
click at [1112, 281] on div "Chat" at bounding box center [1089, 294] width 384 height 30
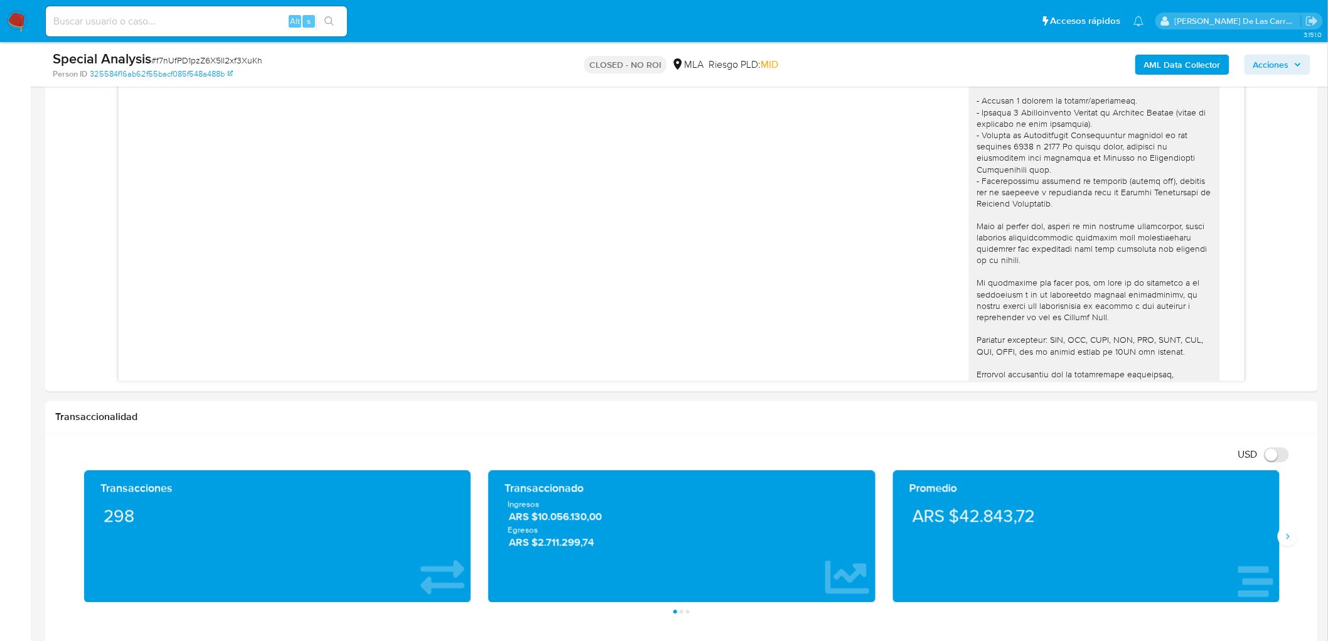
scroll to position [0, 0]
